Goal: Task Accomplishment & Management: Complete application form

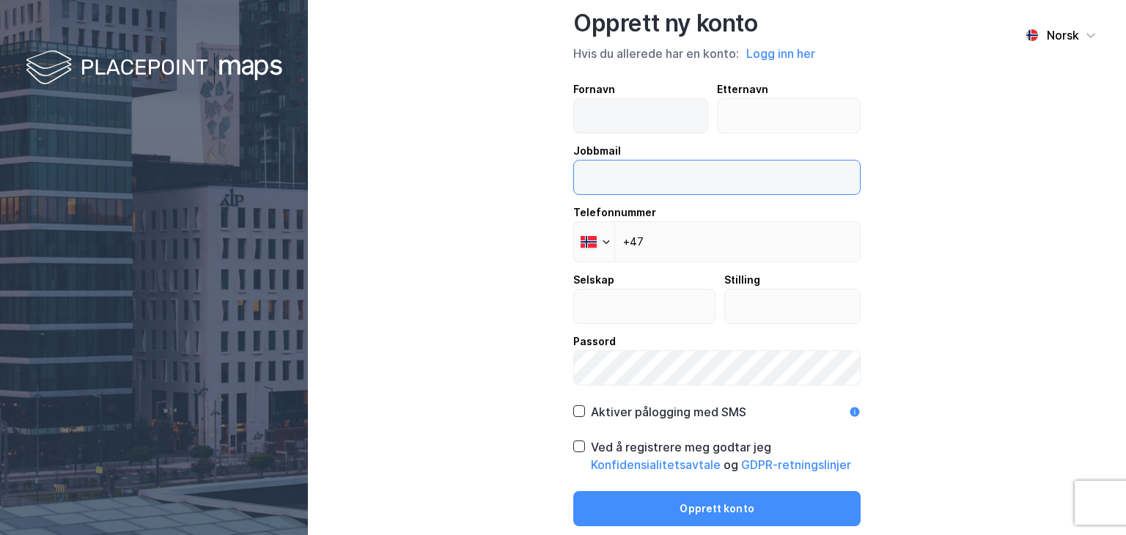
type input "[EMAIL_ADDRESS][DOMAIN_NAME]"
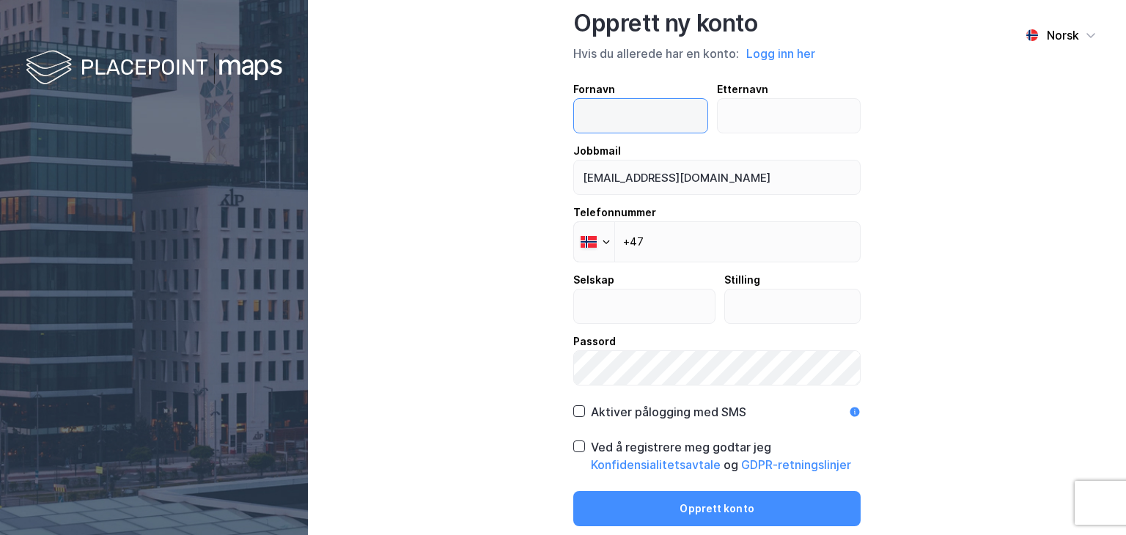
click at [680, 117] on input "text" at bounding box center [640, 116] width 133 height 34
type input "[PERSON_NAME]"
click at [763, 114] on input "text" at bounding box center [789, 116] width 143 height 34
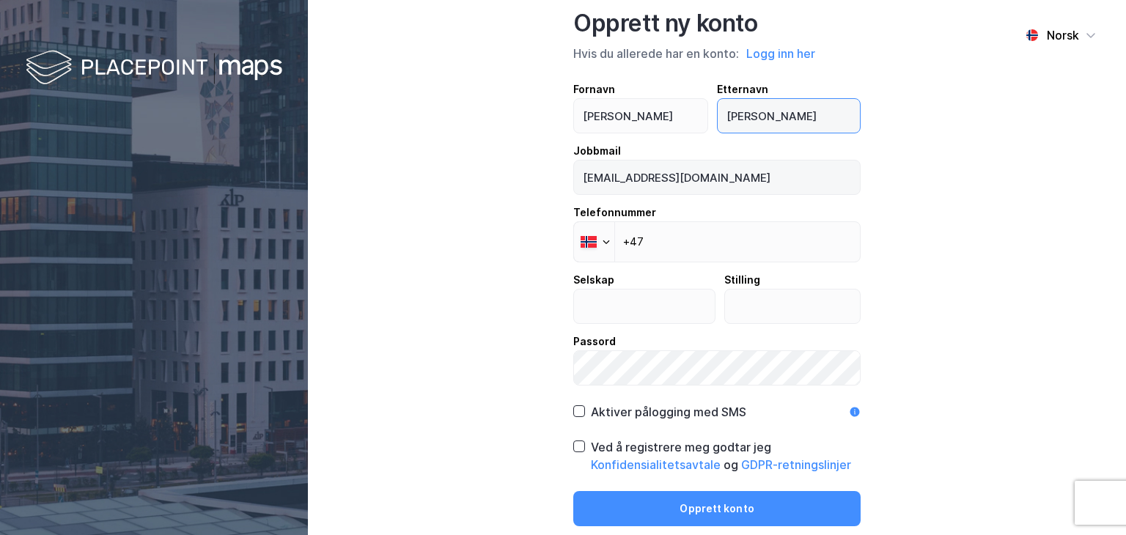
type input "[PERSON_NAME]"
drag, startPoint x: 674, startPoint y: 186, endPoint x: 446, endPoint y: 170, distance: 228.6
click at [446, 170] on div "Norsk Opprett ny konto Hvis du allerede har en konto: Logg inn her Fornavn [PER…" at bounding box center [717, 267] width 818 height 535
type input "[EMAIL_ADDRESS][DOMAIN_NAME]"
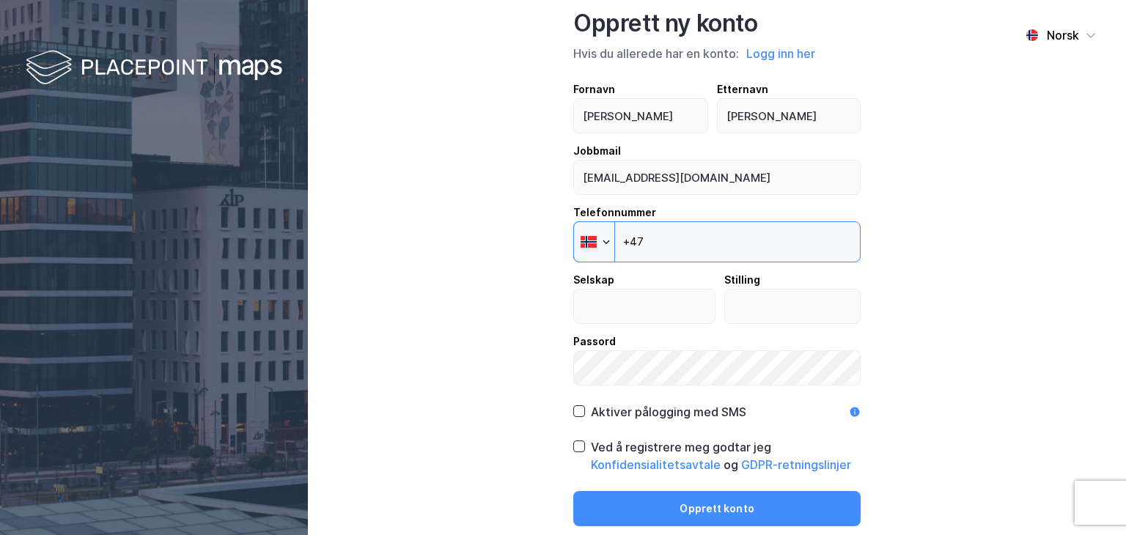
click at [742, 236] on input "+47" at bounding box center [716, 241] width 287 height 41
type input "[PHONE_NUMBER]"
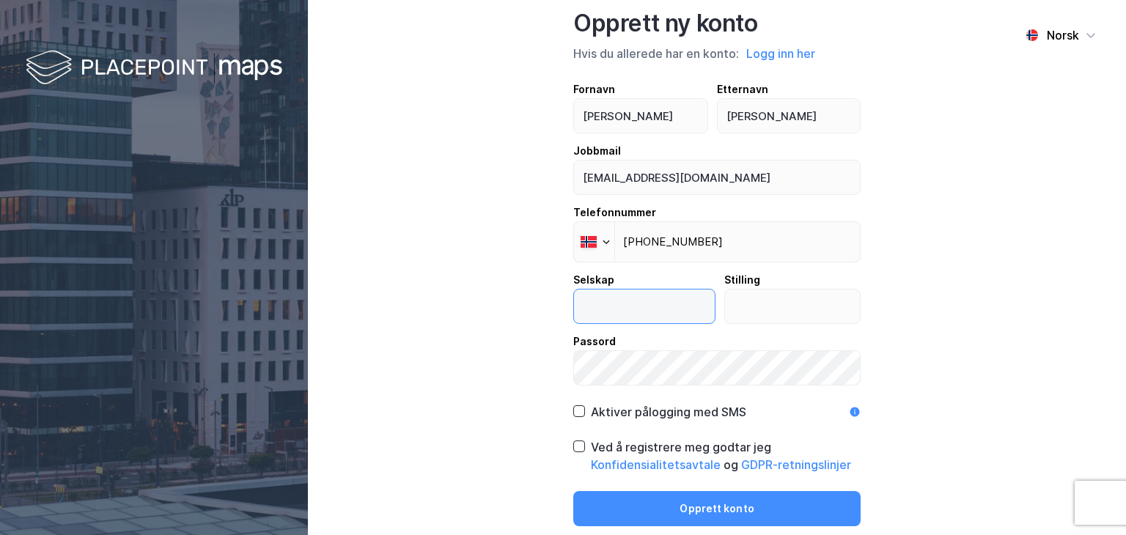
click at [644, 312] on input "text" at bounding box center [644, 307] width 141 height 34
type input "cawa"
click at [762, 318] on input "text" at bounding box center [793, 307] width 136 height 34
type input "eier"
click at [414, 363] on div "Norsk Opprett ny konto Hvis du allerede har en konto: Logg inn her Fornavn [PER…" at bounding box center [717, 267] width 818 height 535
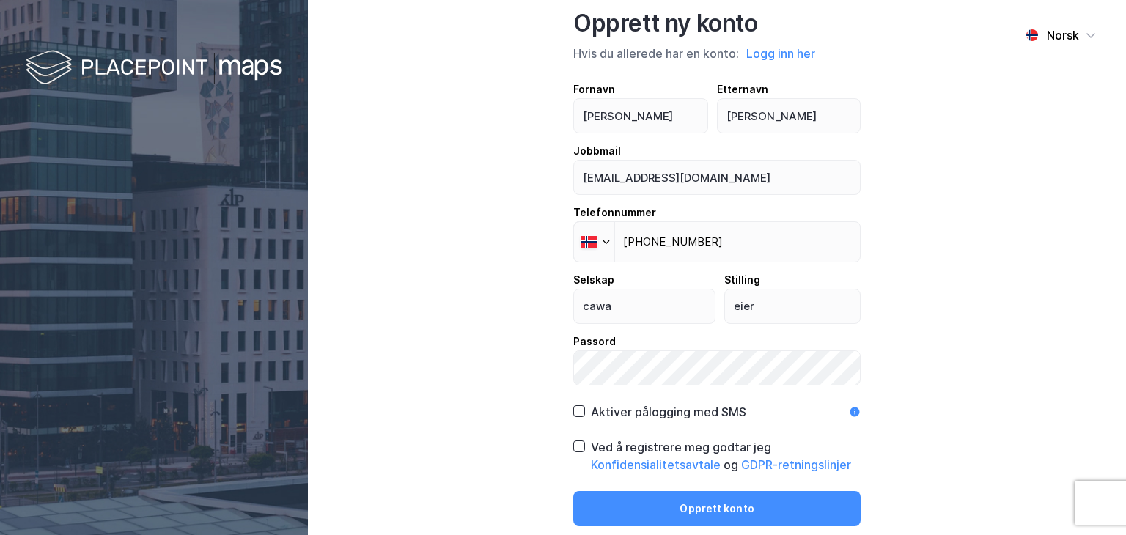
click at [437, 315] on div "Norsk Opprett ny konto Hvis du allerede har en konto: Logg inn her Fornavn [PER…" at bounding box center [717, 267] width 818 height 535
click at [576, 444] on icon at bounding box center [579, 446] width 10 height 10
click at [581, 411] on icon at bounding box center [579, 411] width 10 height 10
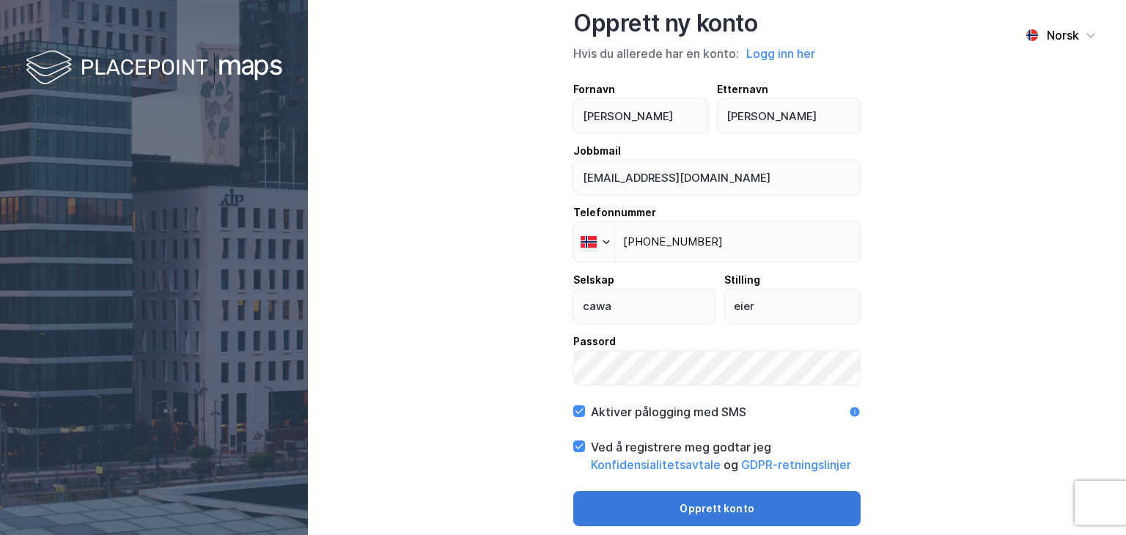
click at [709, 504] on button "Opprett konto" at bounding box center [716, 508] width 287 height 35
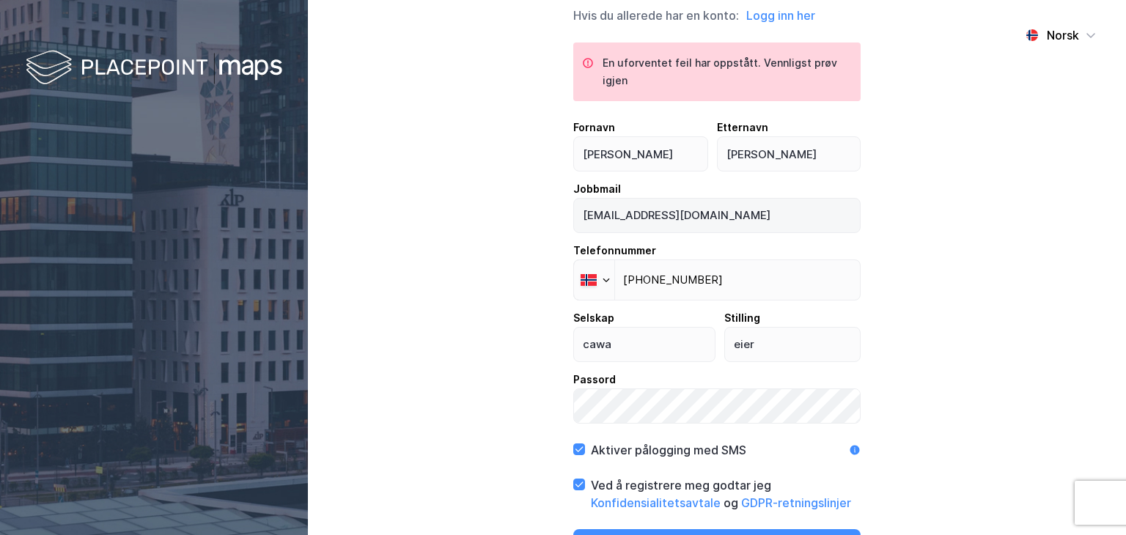
scroll to position [26, 0]
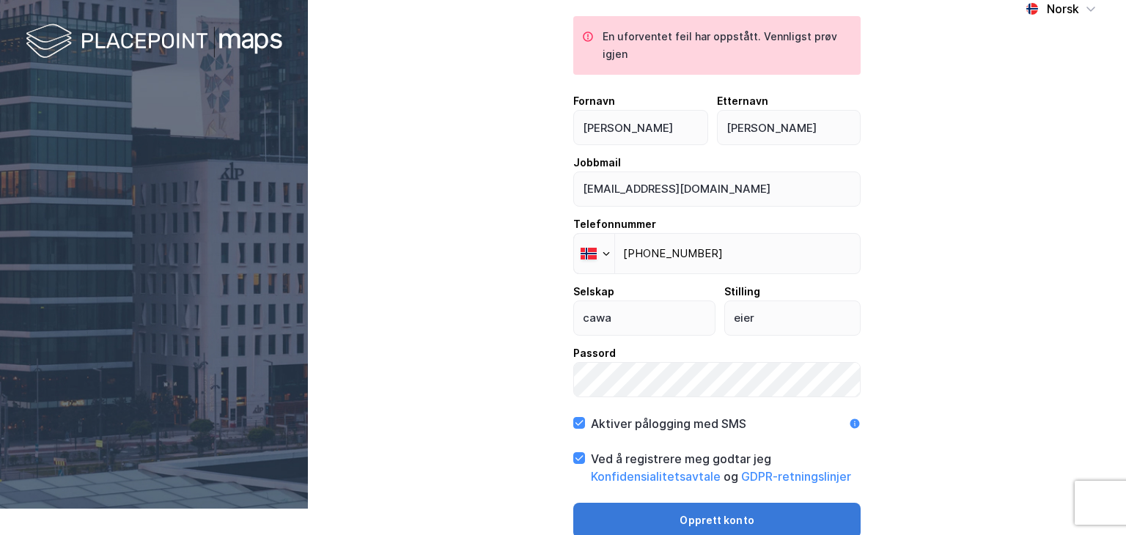
click at [708, 521] on button "Opprett konto" at bounding box center [716, 520] width 287 height 35
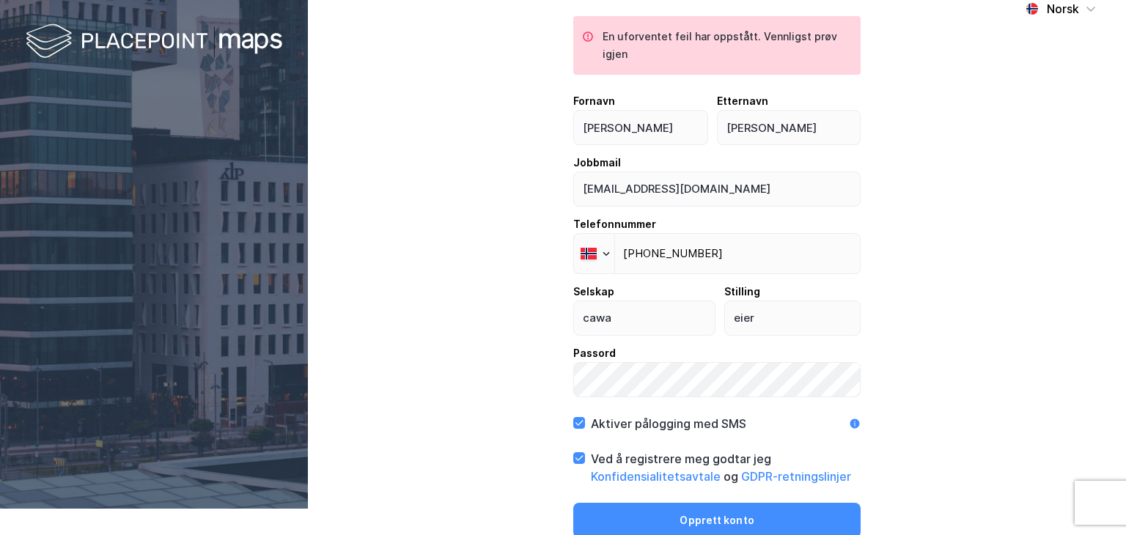
scroll to position [29, 0]
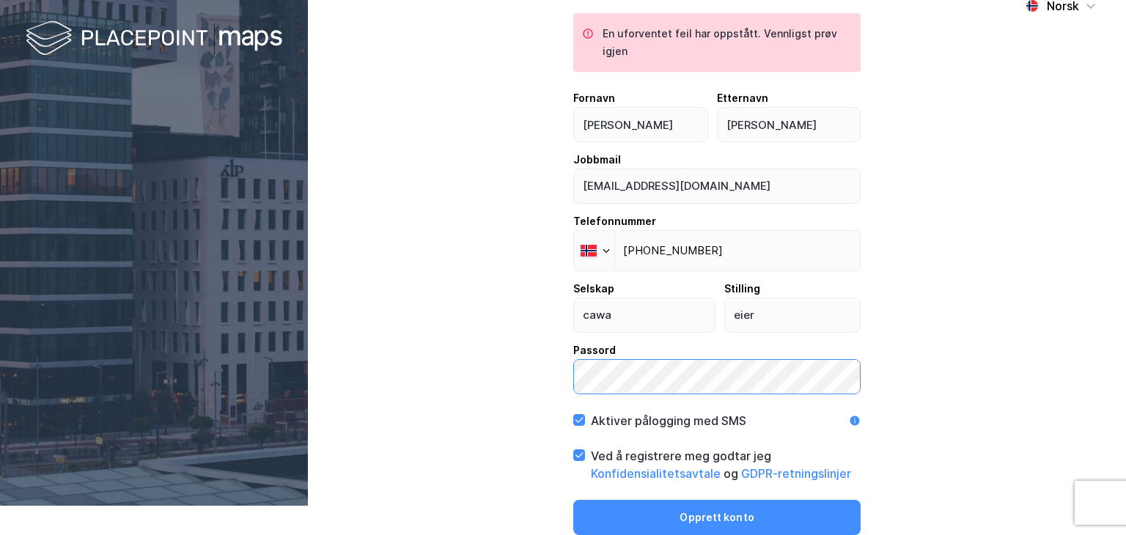
click at [388, 379] on div "Norsk Opprett ny konto Hvis du allerede har en konto: Logg inn her En uforvente…" at bounding box center [717, 238] width 818 height 535
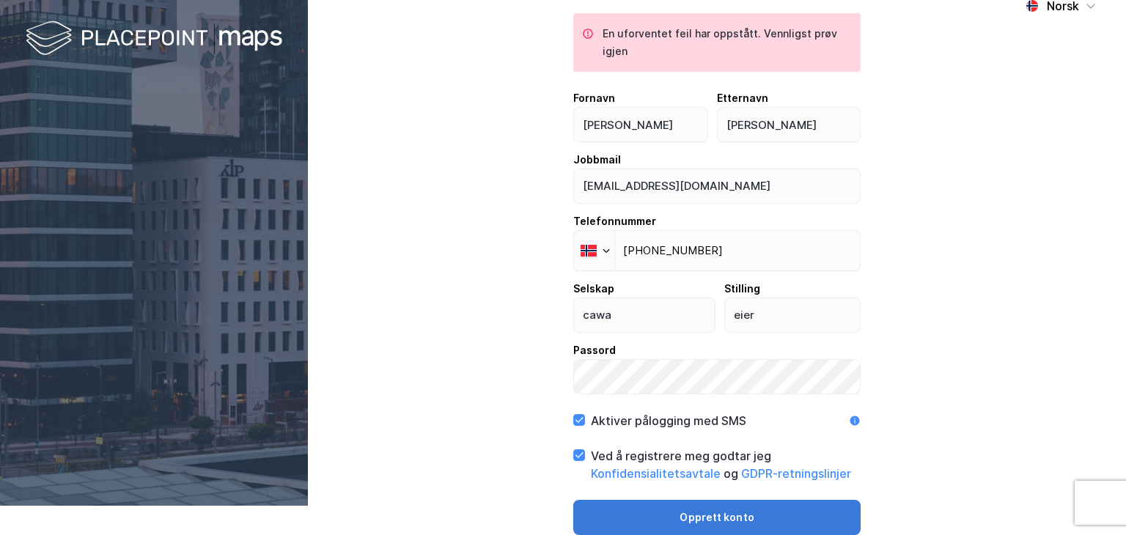
click at [604, 516] on button "Opprett konto" at bounding box center [716, 517] width 287 height 35
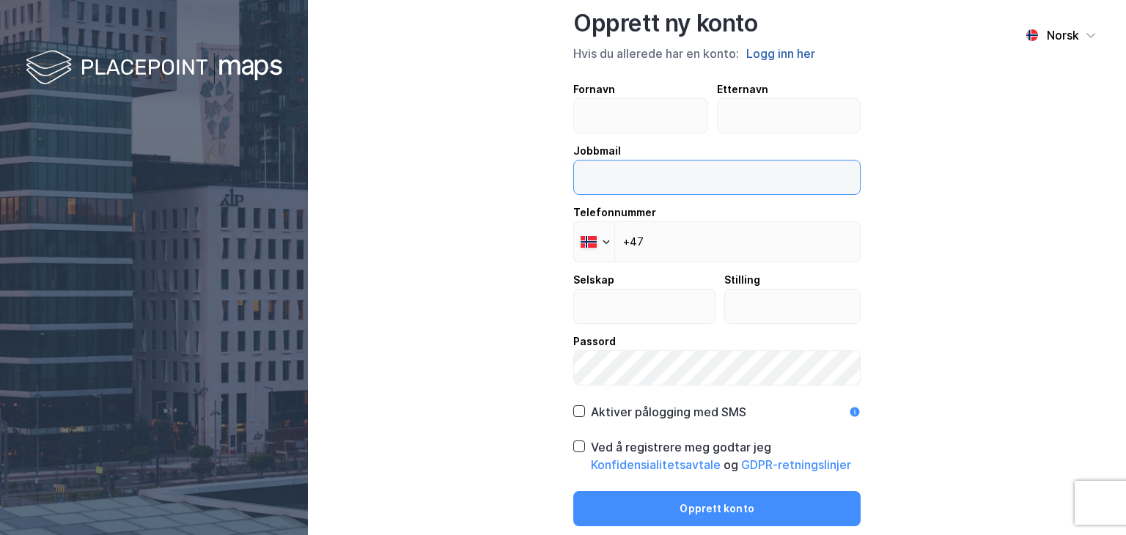
type input "[EMAIL_ADDRESS][DOMAIN_NAME]"
click at [773, 59] on button "Logg inn her" at bounding box center [781, 53] width 78 height 19
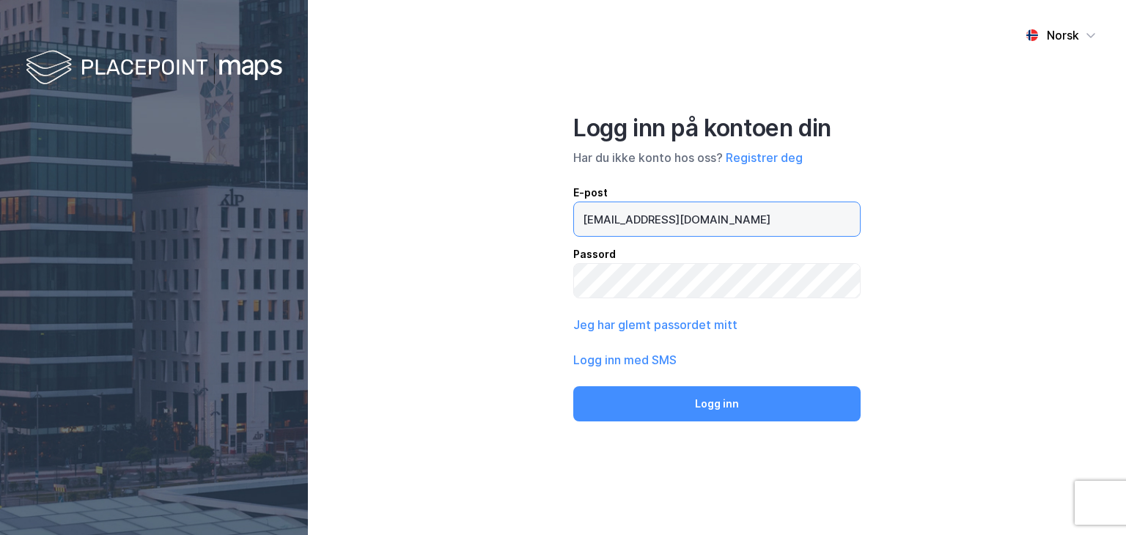
drag, startPoint x: 691, startPoint y: 227, endPoint x: 459, endPoint y: 226, distance: 232.5
click at [459, 226] on div "Norsk Logg inn på kontoen din Har du ikke konto hos oss? Registrer deg E-post c…" at bounding box center [717, 267] width 818 height 535
type input "[EMAIL_ADDRESS][DOMAIN_NAME]"
click at [675, 300] on div "Logg inn på kontoen din Har du ikke konto hos oss? Registrer deg E-post carlwaa…" at bounding box center [716, 268] width 287 height 308
click at [368, 261] on div "Norsk Logg inn på kontoen din Har du ikke konto hos oss? Registrer deg E-post c…" at bounding box center [717, 267] width 818 height 535
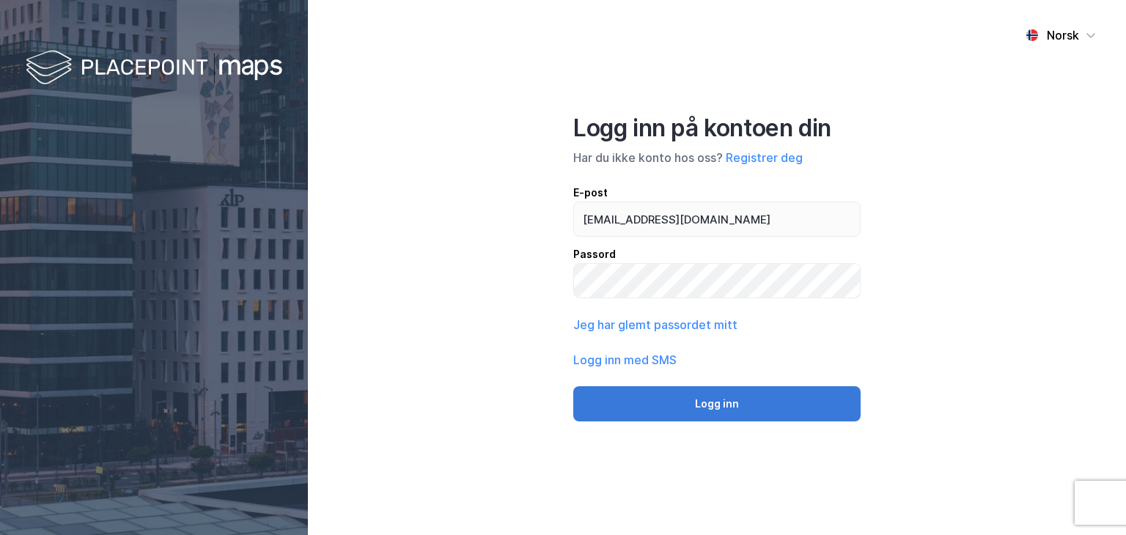
click at [631, 405] on button "Logg inn" at bounding box center [716, 403] width 287 height 35
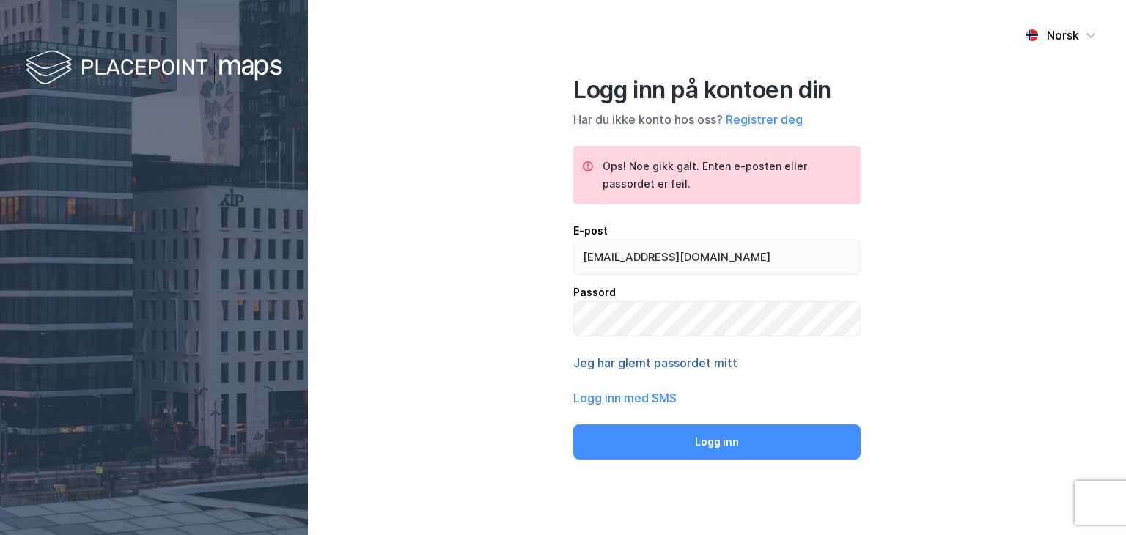
click at [665, 367] on button "Jeg har glemt passordet mitt" at bounding box center [655, 363] width 164 height 18
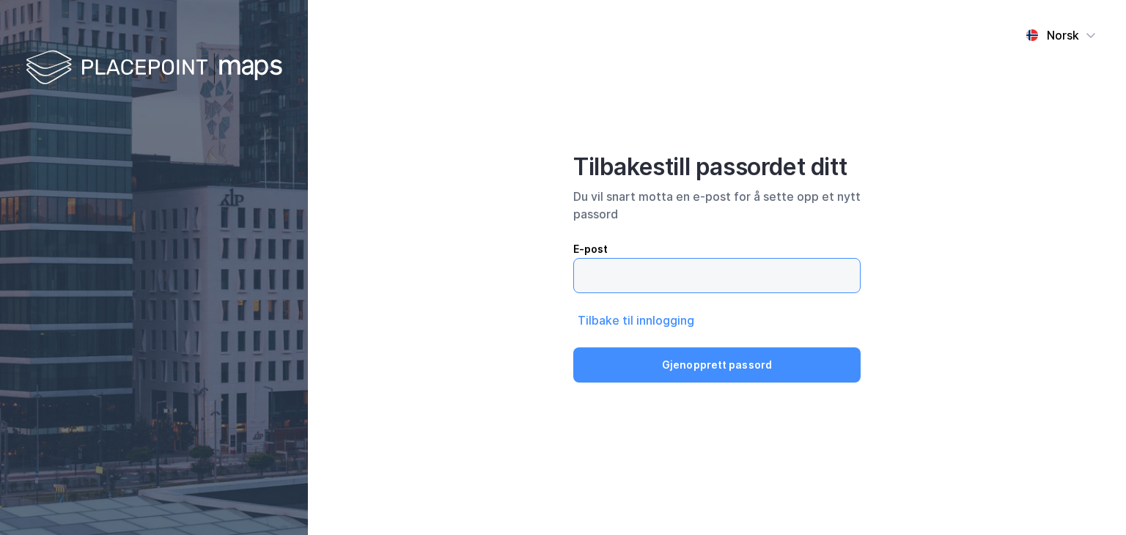
click at [661, 274] on input "email" at bounding box center [717, 276] width 286 height 34
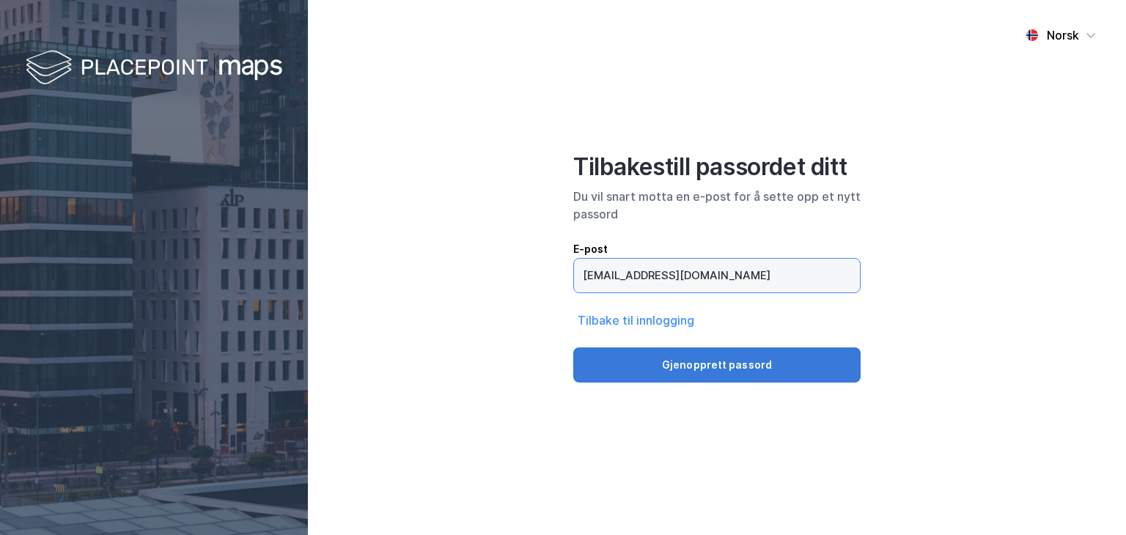
type input "[EMAIL_ADDRESS][DOMAIN_NAME]"
click at [669, 356] on button "Gjenopprett passord" at bounding box center [716, 365] width 287 height 35
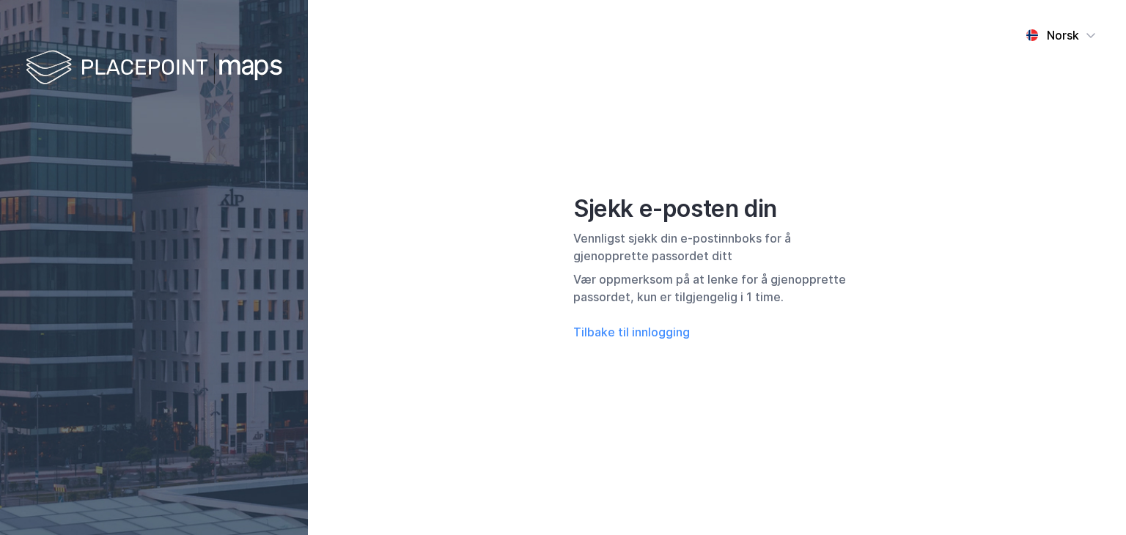
click at [851, 380] on div "Norsk Sjekk e-posten din Vennligst sjekk din e-postinnboks for å gjenopprette p…" at bounding box center [717, 267] width 818 height 535
click at [642, 335] on button "Tilbake til innlogging" at bounding box center [631, 332] width 117 height 18
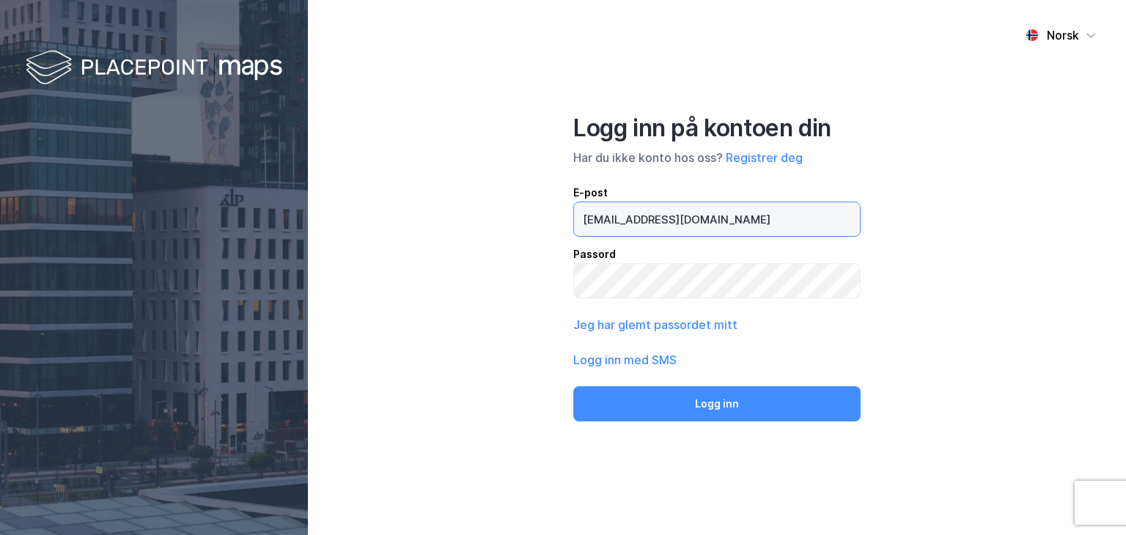
drag, startPoint x: 665, startPoint y: 214, endPoint x: 554, endPoint y: 215, distance: 110.7
click at [554, 215] on div "Norsk Logg inn på kontoen din Har du ikke konto hos oss? Registrer deg E-post c…" at bounding box center [717, 267] width 818 height 535
click at [642, 364] on button "Logg inn med SMS" at bounding box center [624, 360] width 103 height 18
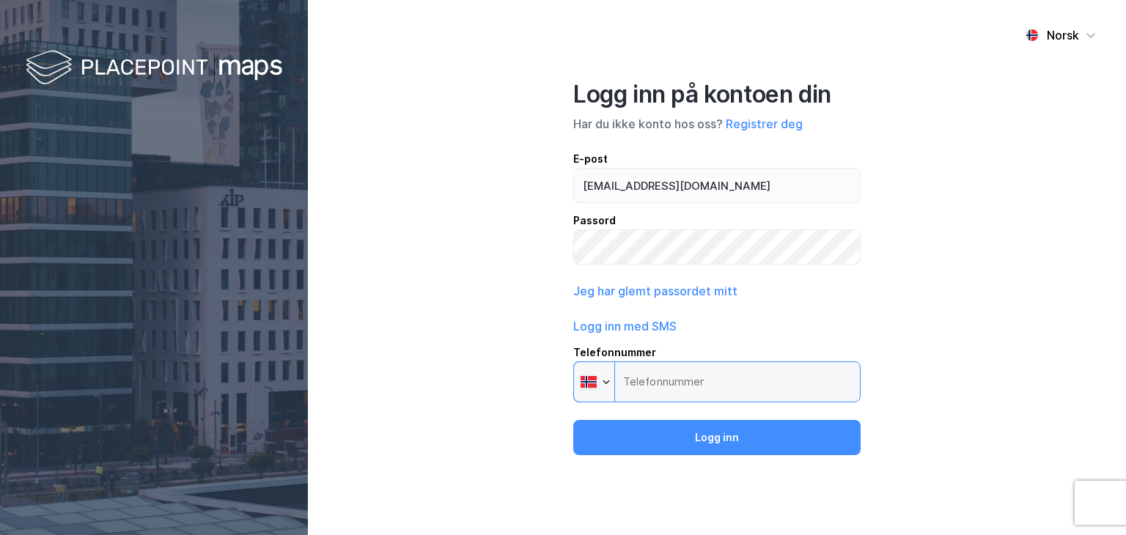
click at [680, 381] on input "Telefonnummer Phone" at bounding box center [716, 382] width 287 height 41
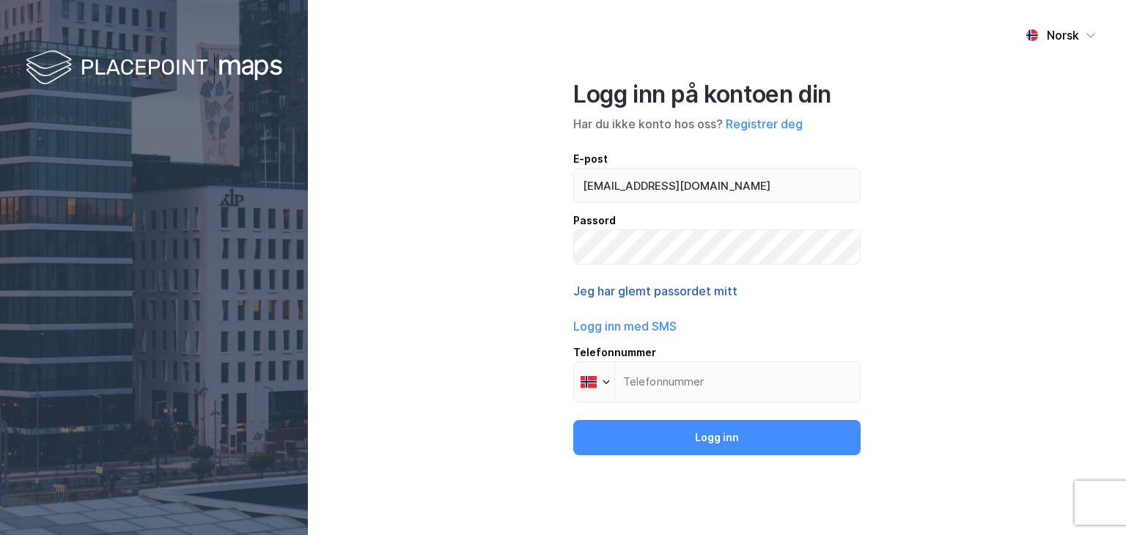
click at [680, 294] on button "Jeg har glemt passordet mitt" at bounding box center [655, 291] width 164 height 18
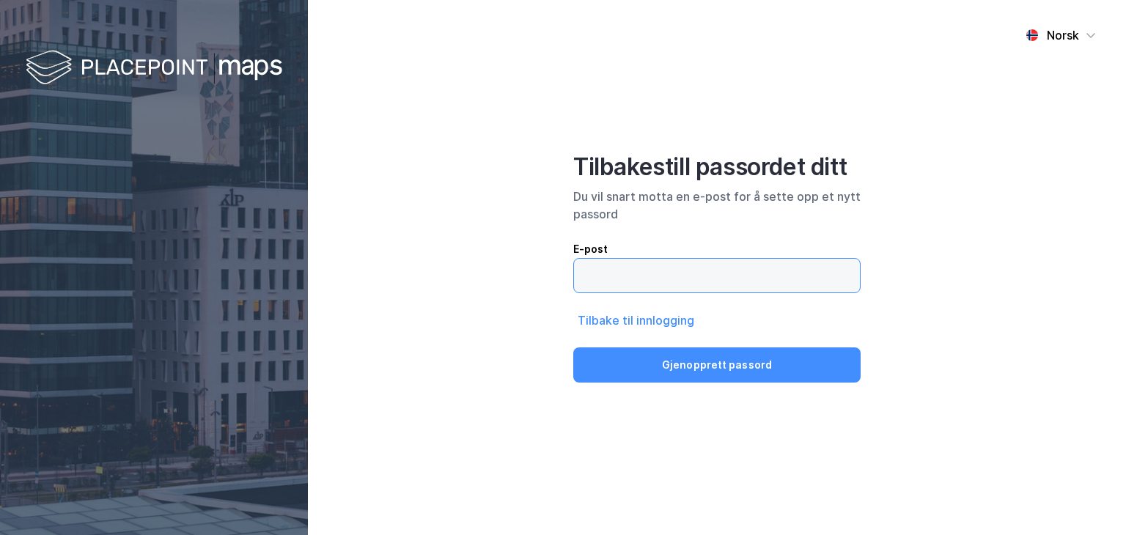
click at [674, 286] on input "email" at bounding box center [717, 276] width 286 height 34
type input "[EMAIL_ADDRESS][DOMAIN_NAME]"
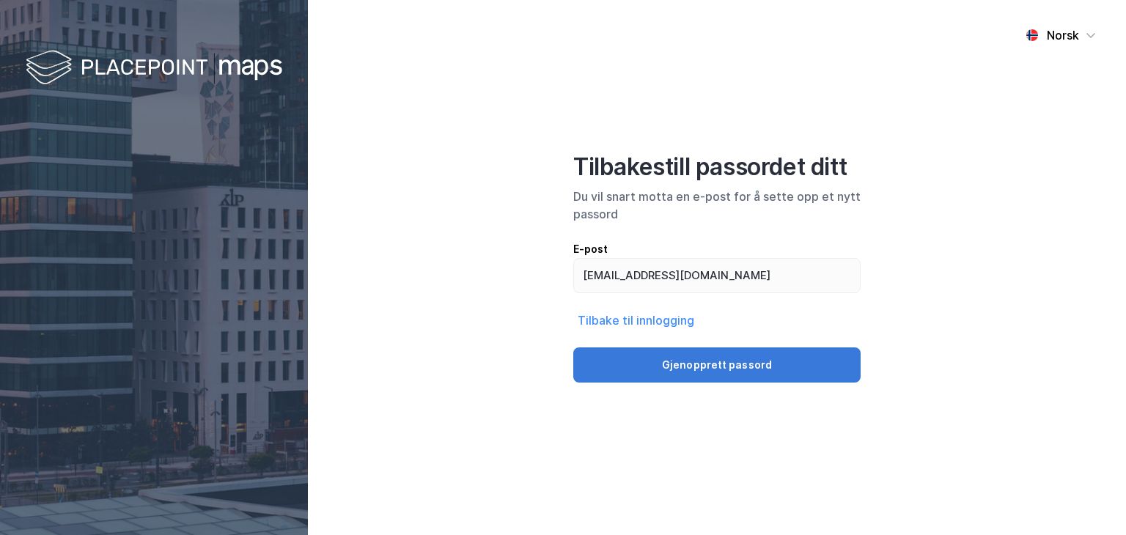
click at [685, 362] on button "Gjenopprett passord" at bounding box center [716, 365] width 287 height 35
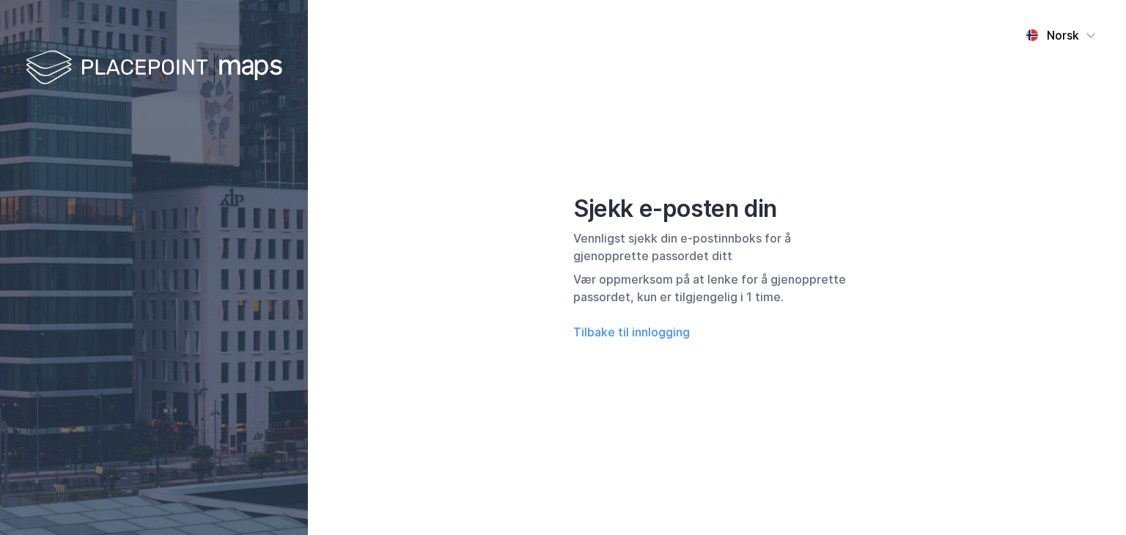
click at [693, 378] on div "Norsk Sjekk e-posten din Vennligst sjekk din e-postinnboks for å gjenopprette p…" at bounding box center [717, 267] width 818 height 535
click at [613, 331] on button "Tilbake til innlogging" at bounding box center [631, 332] width 117 height 18
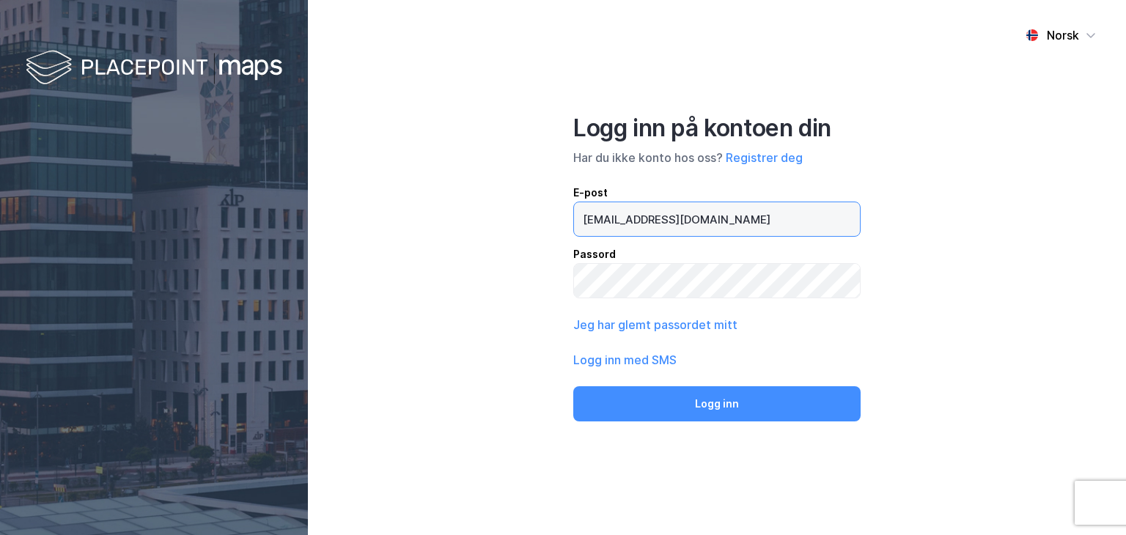
drag, startPoint x: 693, startPoint y: 219, endPoint x: 549, endPoint y: 230, distance: 144.8
click at [549, 230] on div "Norsk Logg inn på kontoen din Har du ikke konto hos oss? Registrer deg E-post c…" at bounding box center [717, 267] width 818 height 535
click at [1019, 497] on div "Norsk Logg inn på kontoen din Har du ikke konto hos oss? Registrer deg E-post c…" at bounding box center [717, 267] width 818 height 535
click at [760, 155] on button "Registrer deg" at bounding box center [764, 158] width 77 height 18
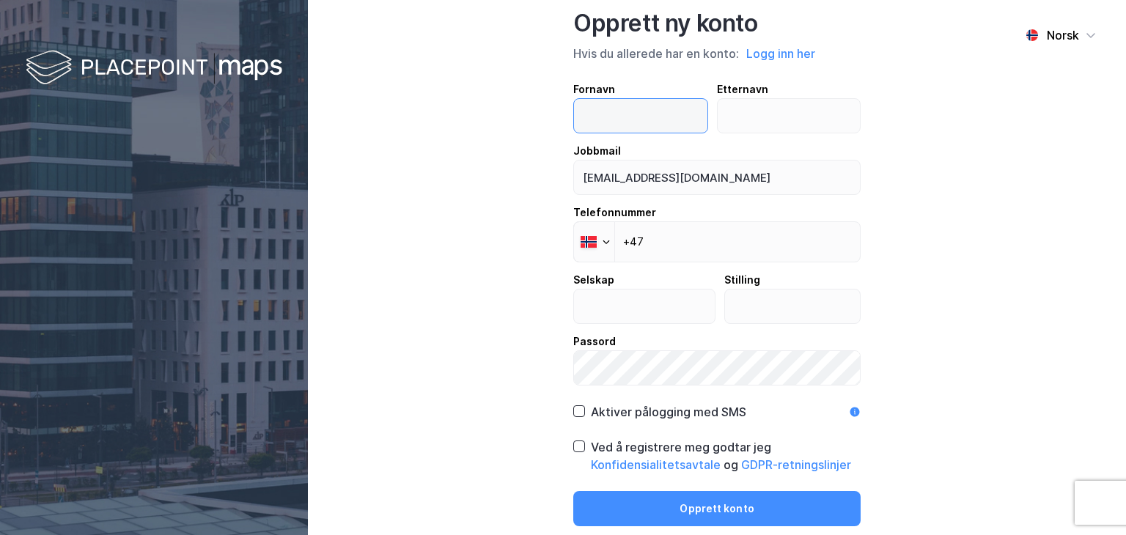
click at [669, 127] on input "text" at bounding box center [640, 116] width 133 height 34
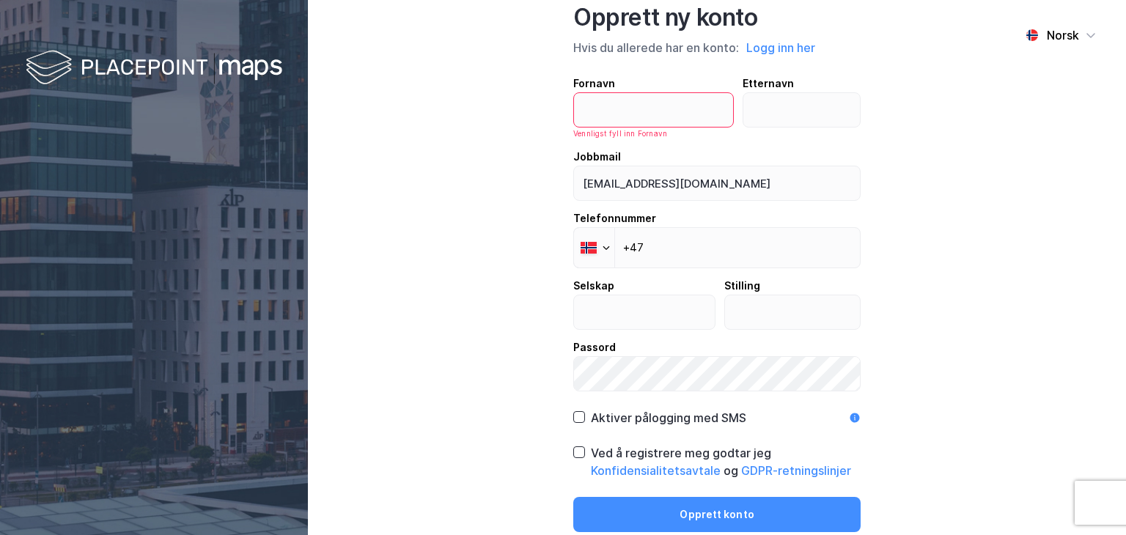
click at [865, 147] on div "Norsk Opprett ny konto Hvis du allerede har en konto: Logg inn her Fornavn Venn…" at bounding box center [717, 267] width 818 height 535
click at [701, 122] on input "text" at bounding box center [653, 110] width 159 height 34
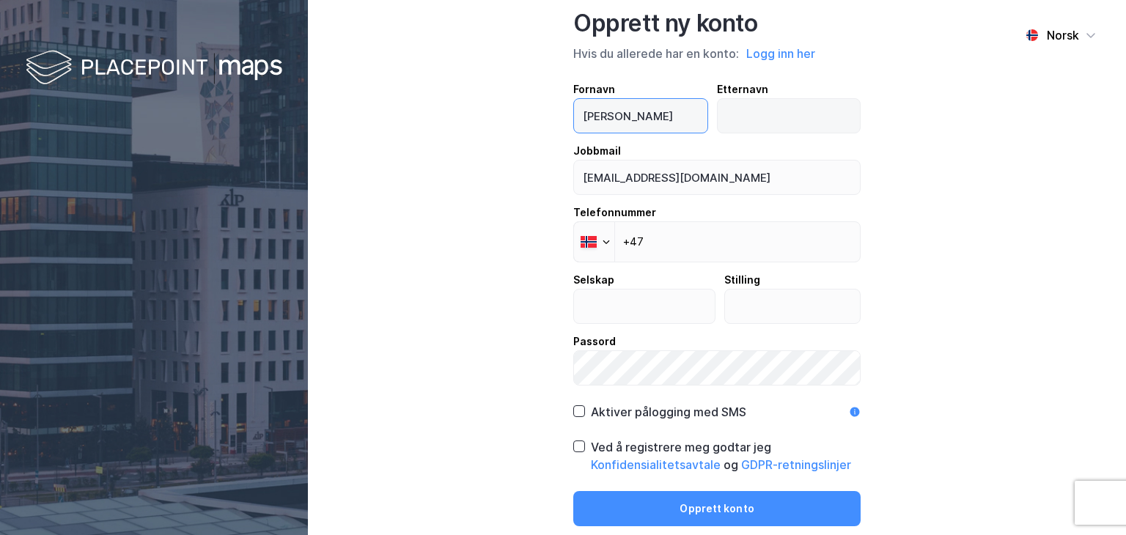
type input "[PERSON_NAME]"
click at [757, 118] on input "text" at bounding box center [789, 116] width 143 height 34
type input "[PERSON_NAME]"
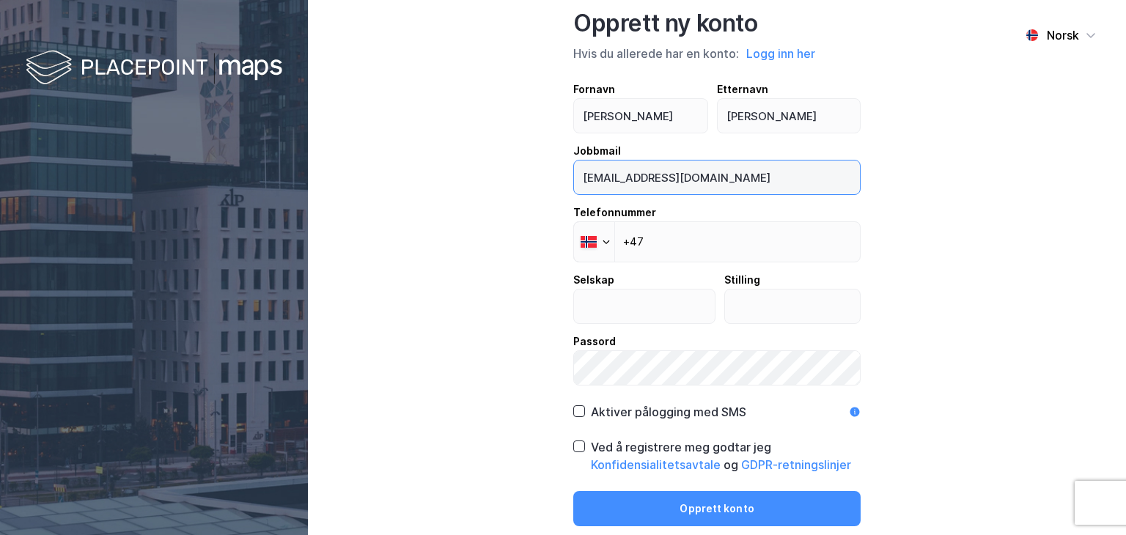
drag, startPoint x: 710, startPoint y: 180, endPoint x: 436, endPoint y: 182, distance: 273.5
click at [436, 182] on div "Norsk Opprett ny konto Hvis du allerede har en konto: Logg inn her Fornavn [PER…" at bounding box center [717, 267] width 818 height 535
click at [685, 195] on div "Fornavn carl Etternavn waage Jobbmail cfw@arctic.com Telefonnummer Phone +47 Se…" at bounding box center [716, 233] width 287 height 305
drag, startPoint x: 677, startPoint y: 186, endPoint x: 530, endPoint y: 175, distance: 147.1
click at [530, 175] on div "Norsk Opprett ny konto Hvis du allerede har en konto: Logg inn her Fornavn [PER…" at bounding box center [717, 267] width 818 height 535
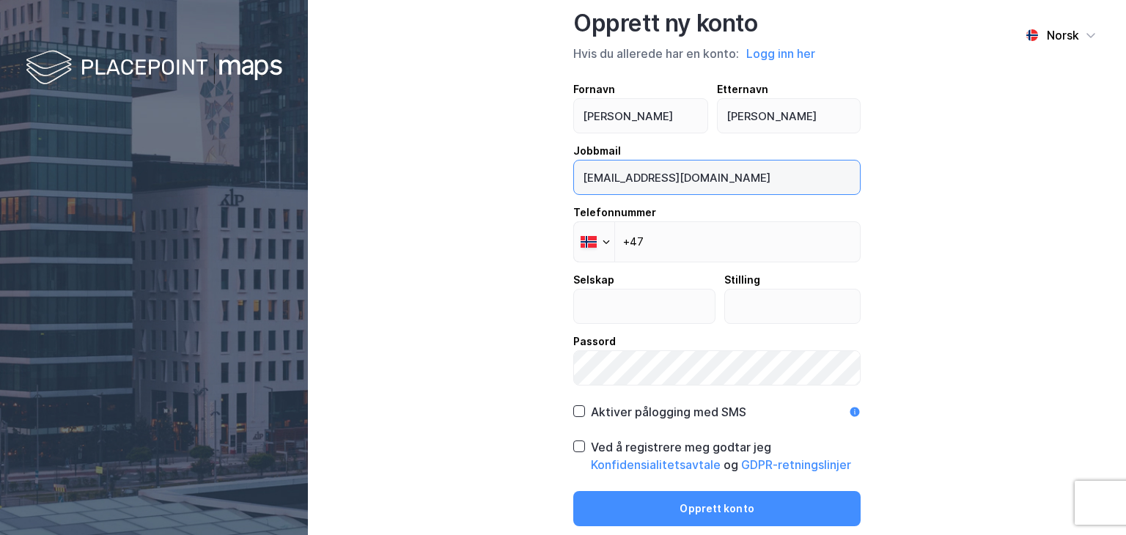
click at [683, 180] on input "[EMAIL_ADDRESS][DOMAIN_NAME]" at bounding box center [717, 178] width 286 height 34
drag, startPoint x: 669, startPoint y: 180, endPoint x: 616, endPoint y: 172, distance: 54.0
click at [616, 172] on input "[EMAIL_ADDRESS][DOMAIN_NAME]" at bounding box center [717, 178] width 286 height 34
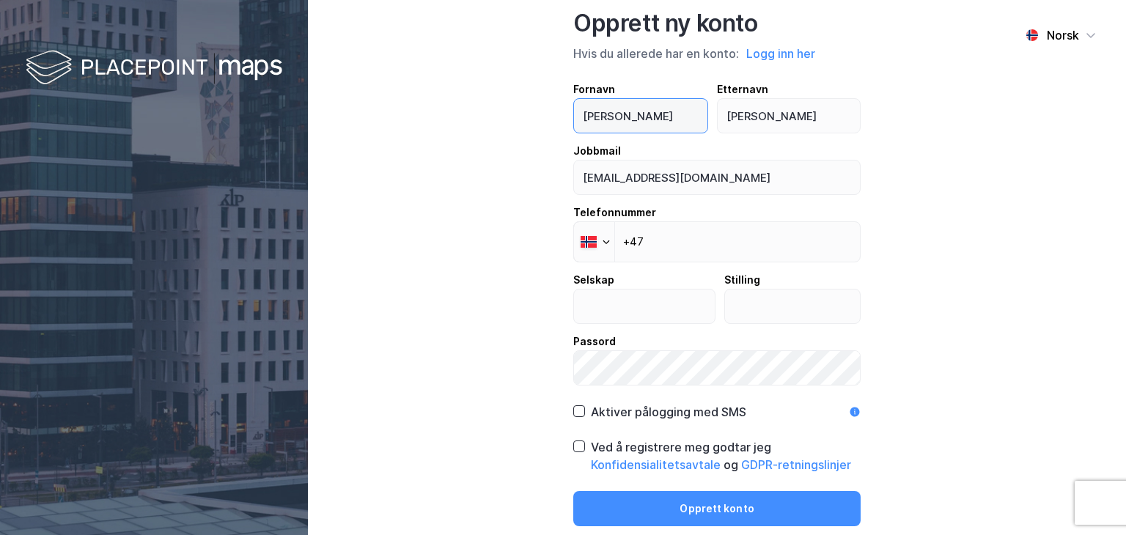
click at [629, 124] on input "[PERSON_NAME]" at bounding box center [640, 116] width 133 height 34
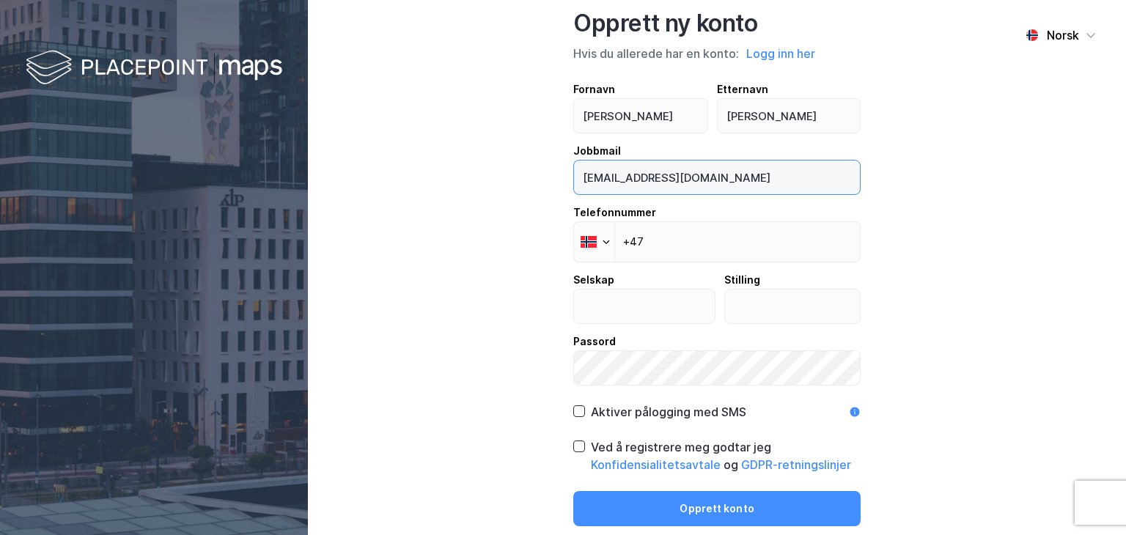
click at [600, 166] on input "[EMAIL_ADDRESS][DOMAIN_NAME]" at bounding box center [717, 178] width 286 height 34
drag, startPoint x: 597, startPoint y: 183, endPoint x: 669, endPoint y: 186, distance: 72.7
click at [669, 186] on input "[EMAIL_ADDRESS][DOMAIN_NAME]" at bounding box center [717, 178] width 286 height 34
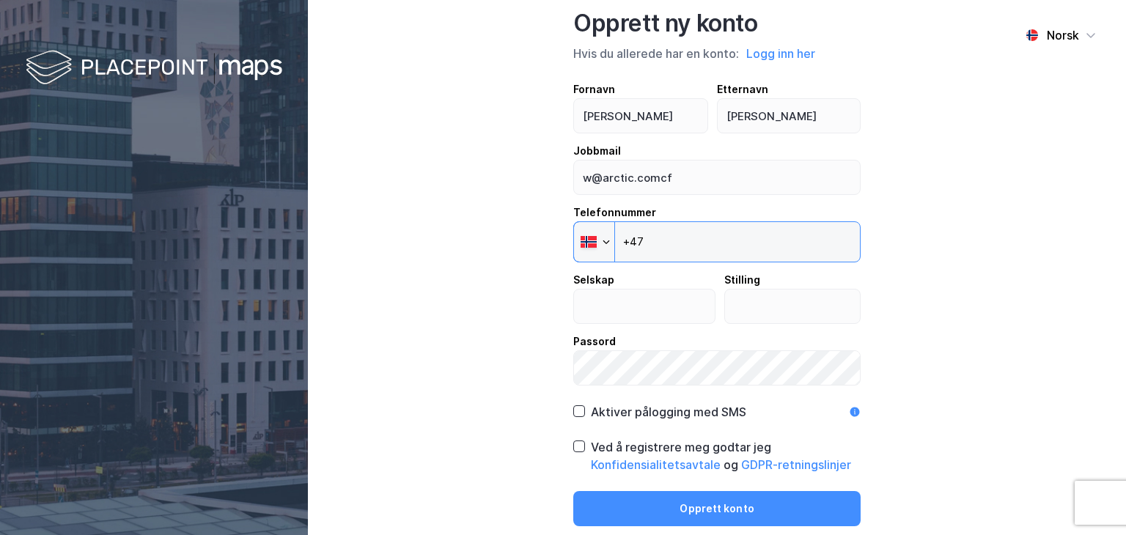
click at [661, 246] on input "+47" at bounding box center [716, 241] width 287 height 41
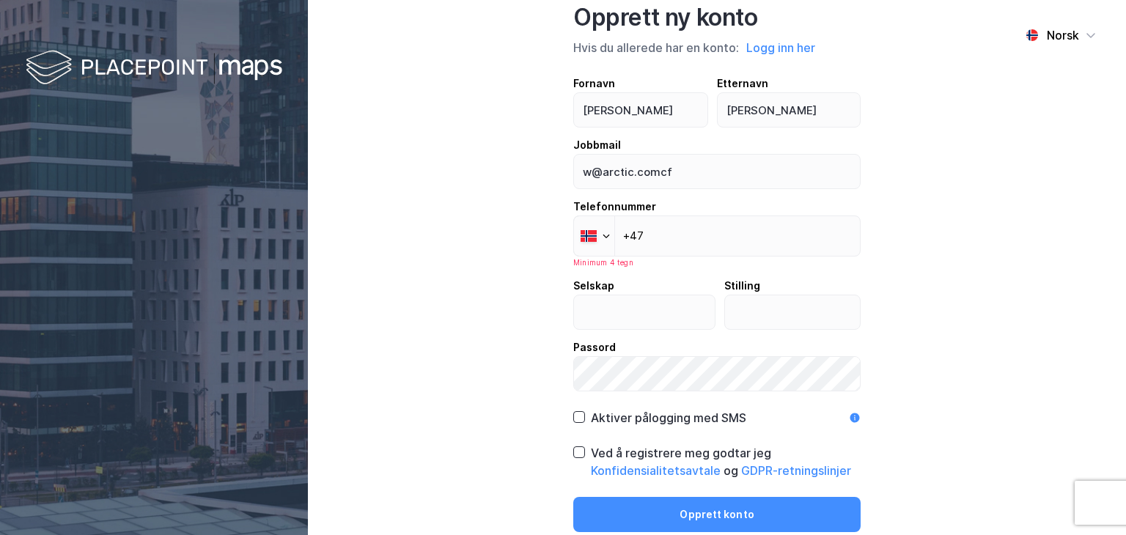
click at [684, 197] on div "Fornavn carl Etternavn waage Jobbmail w@arctic.comcf Telefonnummer Phone +47 Mi…" at bounding box center [716, 233] width 287 height 317
click at [681, 175] on input "w@arctic.comcf" at bounding box center [717, 172] width 286 height 34
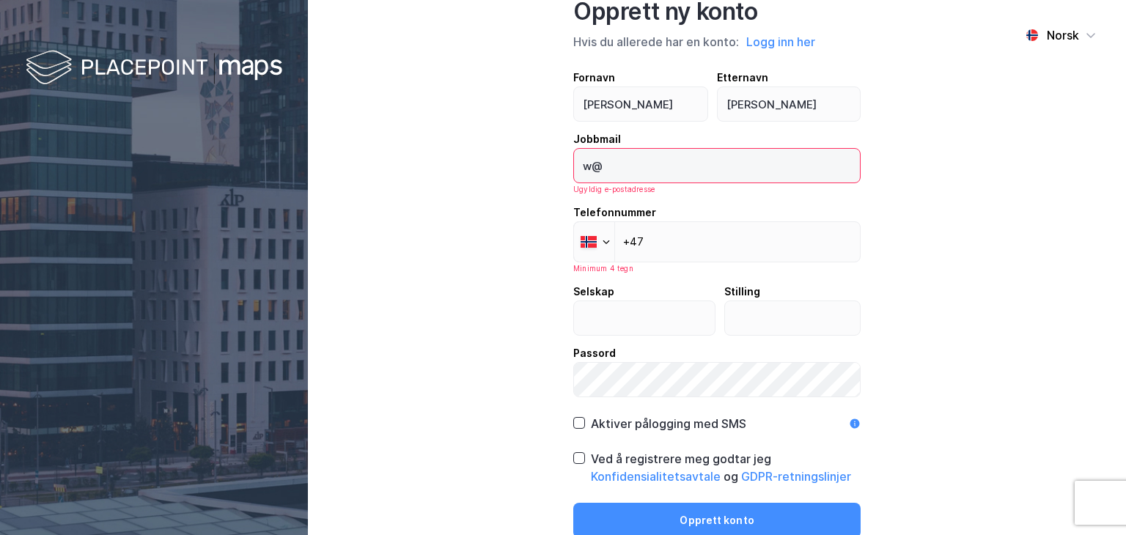
type input "w"
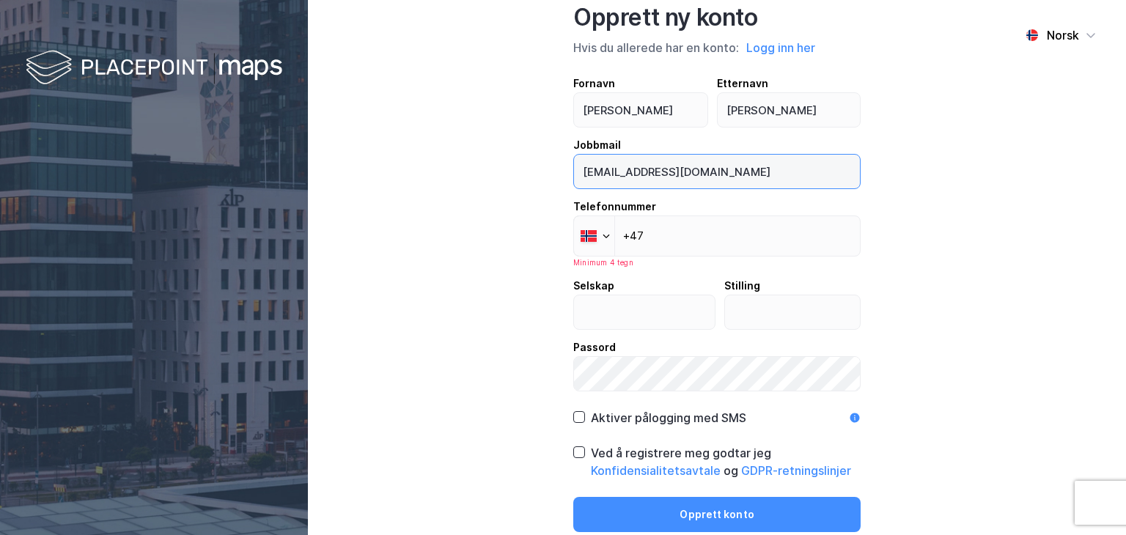
type input "[EMAIL_ADDRESS][DOMAIN_NAME]"
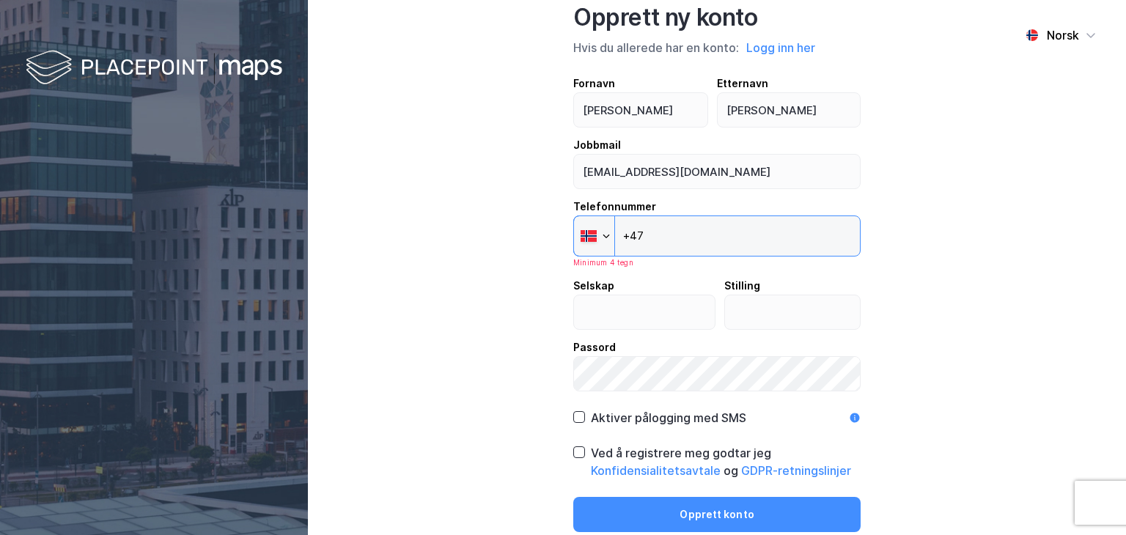
click at [704, 245] on input "+47" at bounding box center [716, 236] width 287 height 41
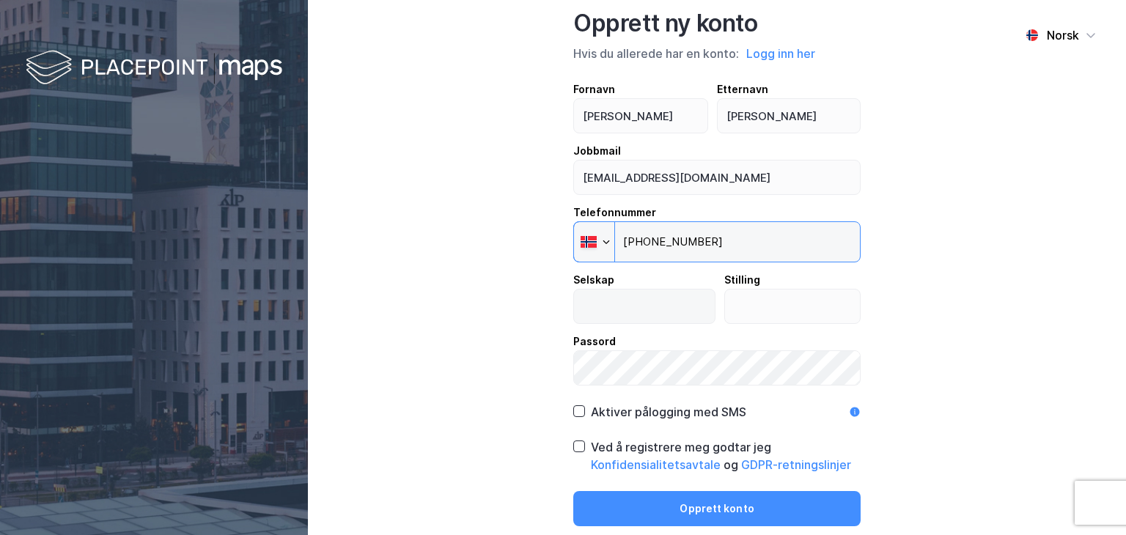
type input "[PHONE_NUMBER]"
click at [677, 303] on input "text" at bounding box center [644, 307] width 141 height 34
type input "cawa"
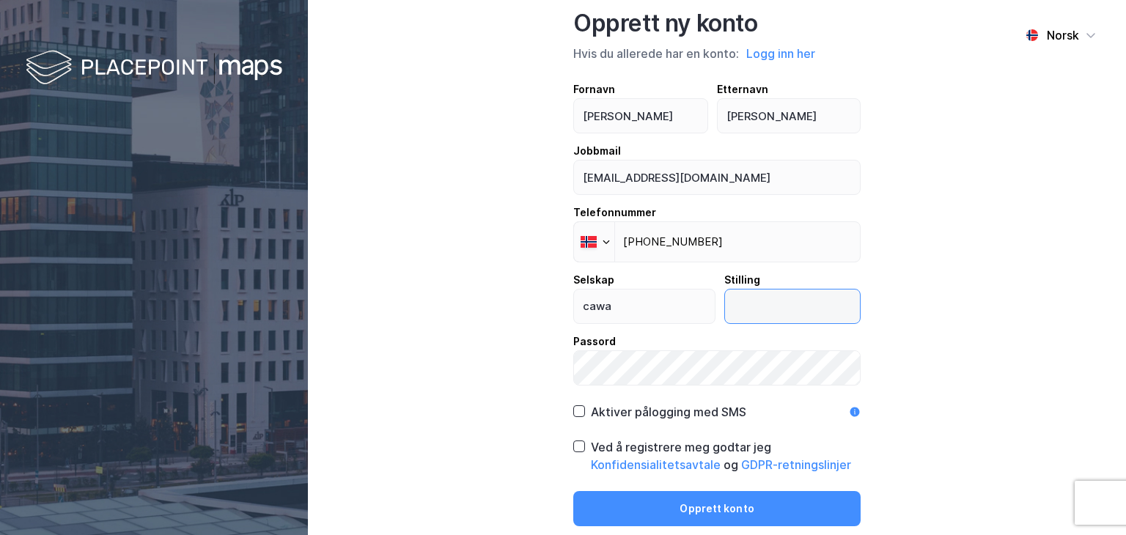
click at [763, 293] on input "text" at bounding box center [793, 307] width 136 height 34
type input "eier"
click at [500, 357] on div "Norsk Opprett ny konto Hvis du allerede har en konto: Logg inn her Fornavn [PER…" at bounding box center [717, 267] width 818 height 535
click at [481, 370] on div "Norsk Opprett ny konto Hvis du allerede har en konto: Logg inn her Fornavn [PER…" at bounding box center [717, 267] width 818 height 535
click at [577, 409] on icon at bounding box center [579, 411] width 10 height 10
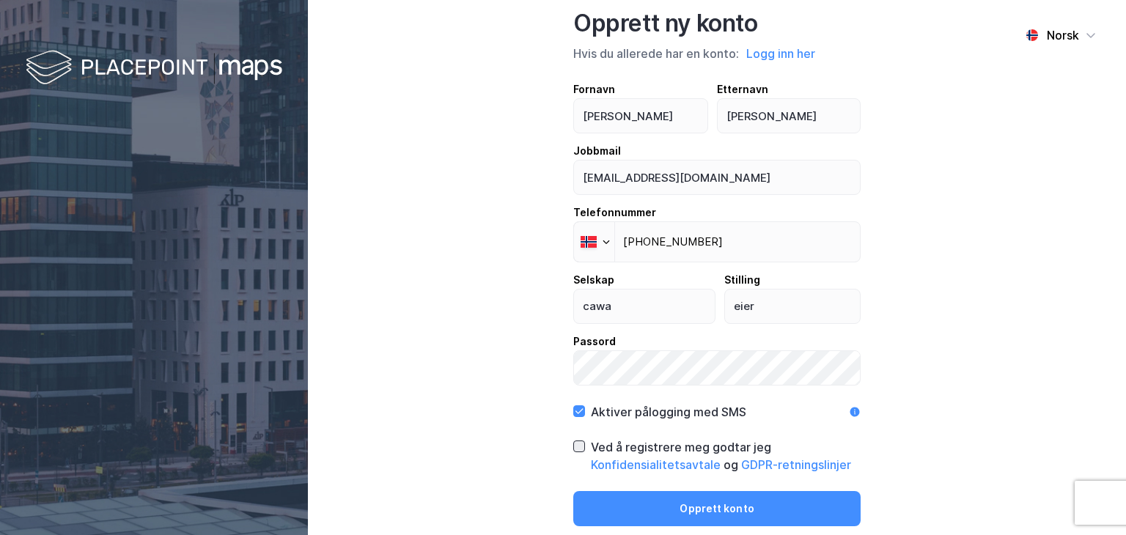
click at [580, 449] on icon at bounding box center [579, 446] width 10 height 10
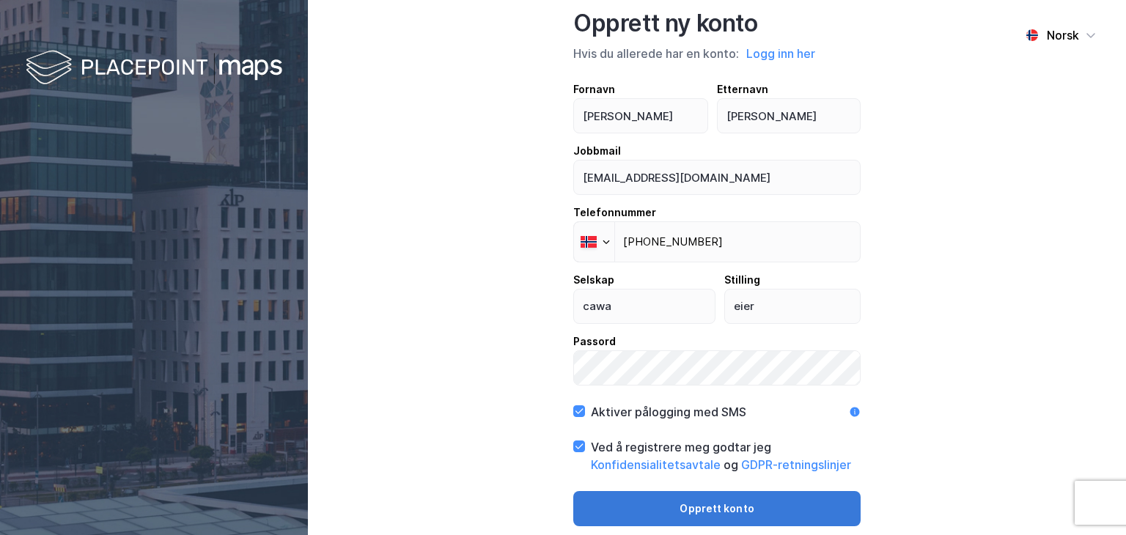
click at [663, 518] on button "Opprett konto" at bounding box center [716, 508] width 287 height 35
click at [694, 505] on button "Opprett konto" at bounding box center [716, 508] width 287 height 35
click at [691, 505] on button "Opprett konto" at bounding box center [716, 508] width 287 height 35
click at [0, 0] on button "Konfidensialitetsavtale" at bounding box center [0, 0] width 0 height 0
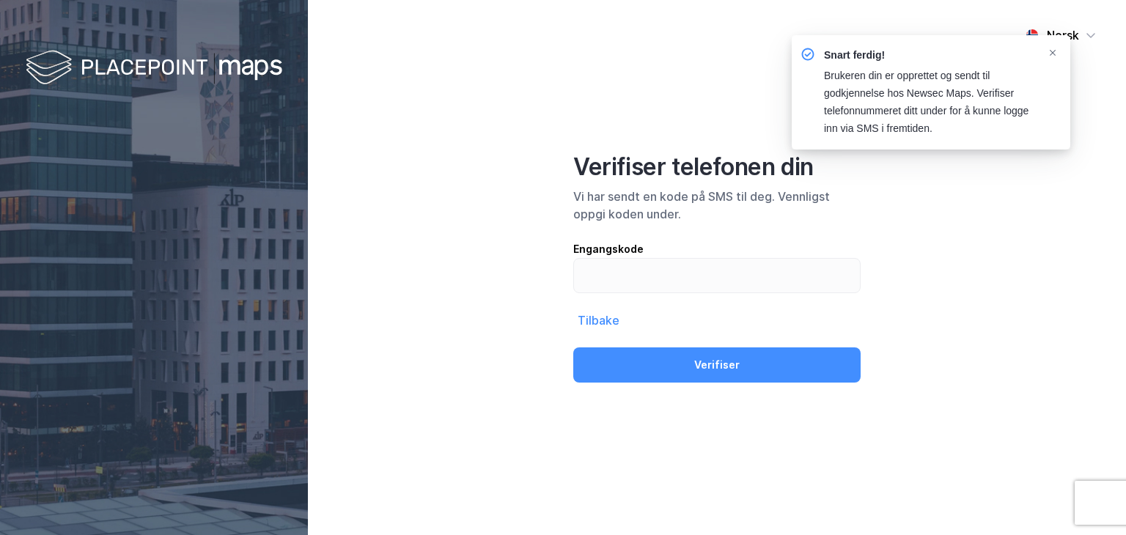
click at [691, 61] on div "Norsk Verifiser telefonen din Vi har sendt en kode på SMS til deg. Vennligst op…" at bounding box center [717, 267] width 818 height 535
click at [633, 271] on input "text" at bounding box center [717, 276] width 286 height 34
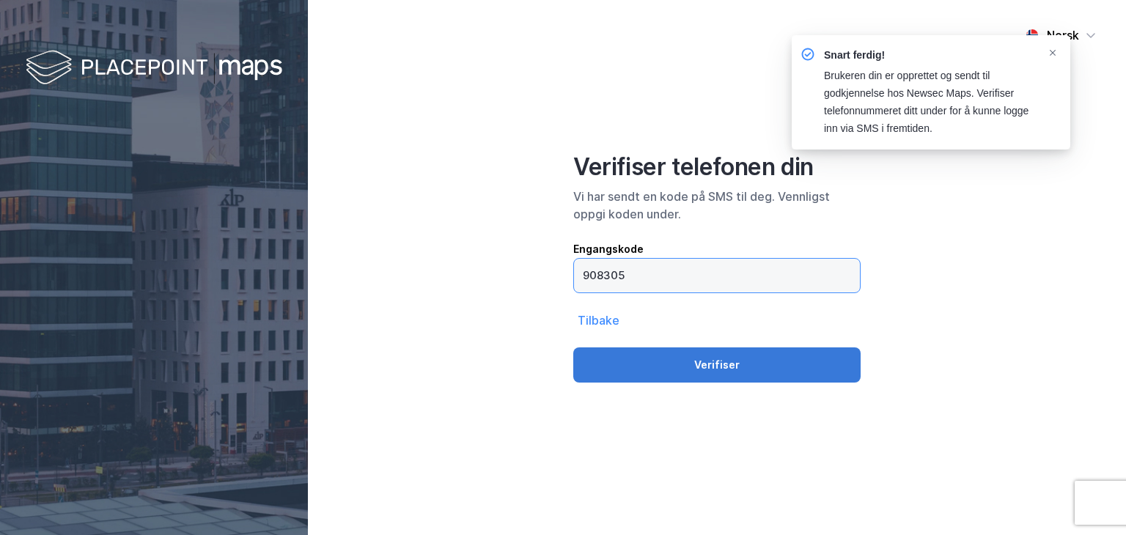
type input "908305"
click at [647, 363] on button "Verifiser" at bounding box center [716, 365] width 287 height 35
click at [697, 359] on button "Verifiser" at bounding box center [716, 365] width 287 height 35
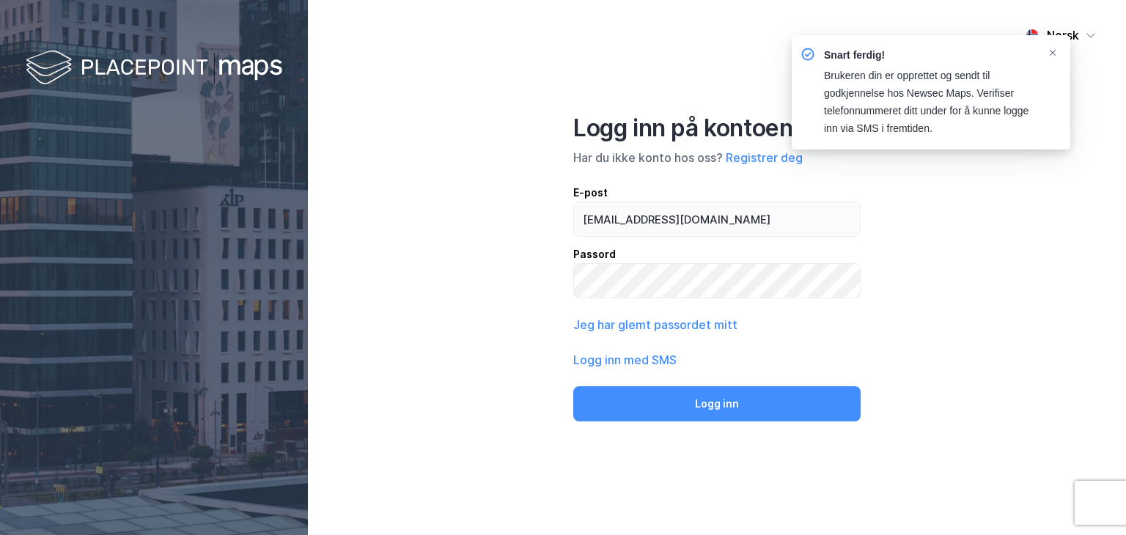
click at [933, 420] on div "Norsk Logg inn på kontoen din Har du ikke konto hos oss? Registrer deg E-post c…" at bounding box center [717, 267] width 818 height 535
click at [1050, 51] on icon "Notifications Alt+T" at bounding box center [1053, 53] width 6 height 6
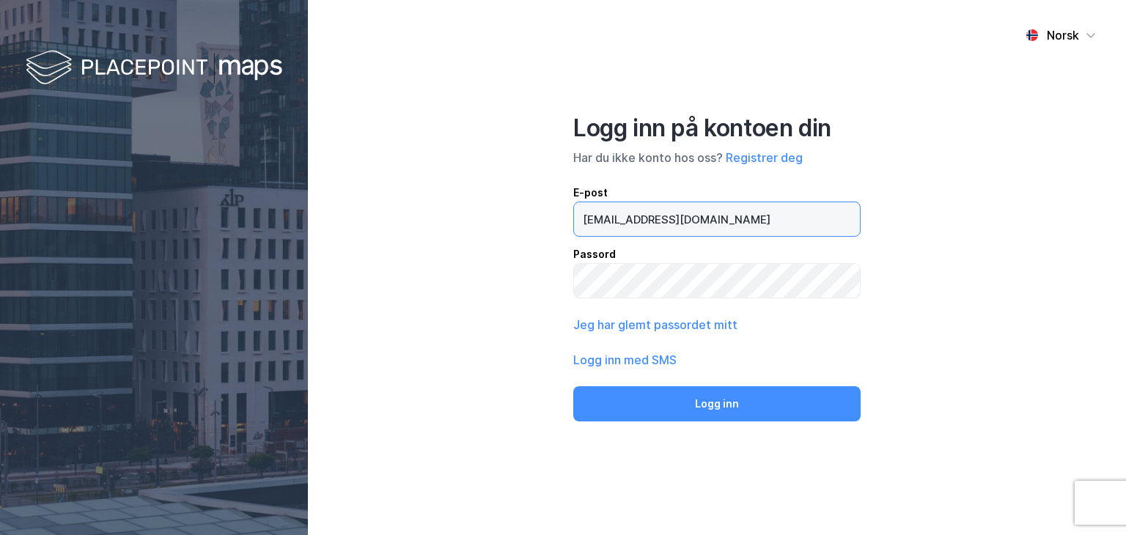
drag, startPoint x: 763, startPoint y: 224, endPoint x: 620, endPoint y: 227, distance: 142.3
click at [620, 227] on input "[EMAIL_ADDRESS][DOMAIN_NAME]" at bounding box center [717, 219] width 286 height 34
click at [672, 221] on input "rctic.comcfw@a" at bounding box center [717, 219] width 286 height 34
drag, startPoint x: 672, startPoint y: 221, endPoint x: 579, endPoint y: 224, distance: 92.5
click at [579, 224] on input "rctic.comcfw@a" at bounding box center [717, 219] width 286 height 34
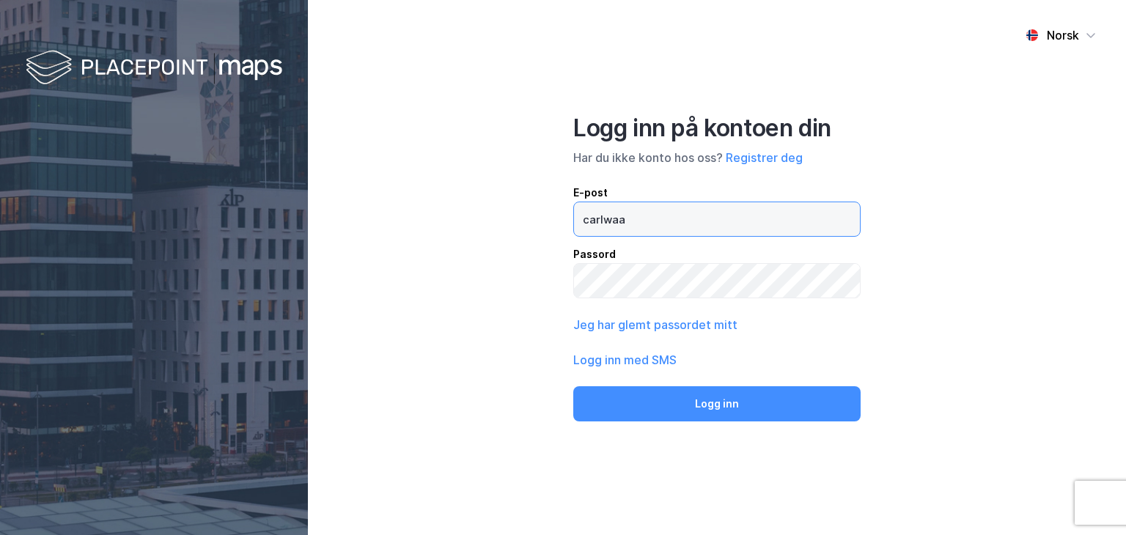
type input "[EMAIL_ADDRESS][DOMAIN_NAME]"
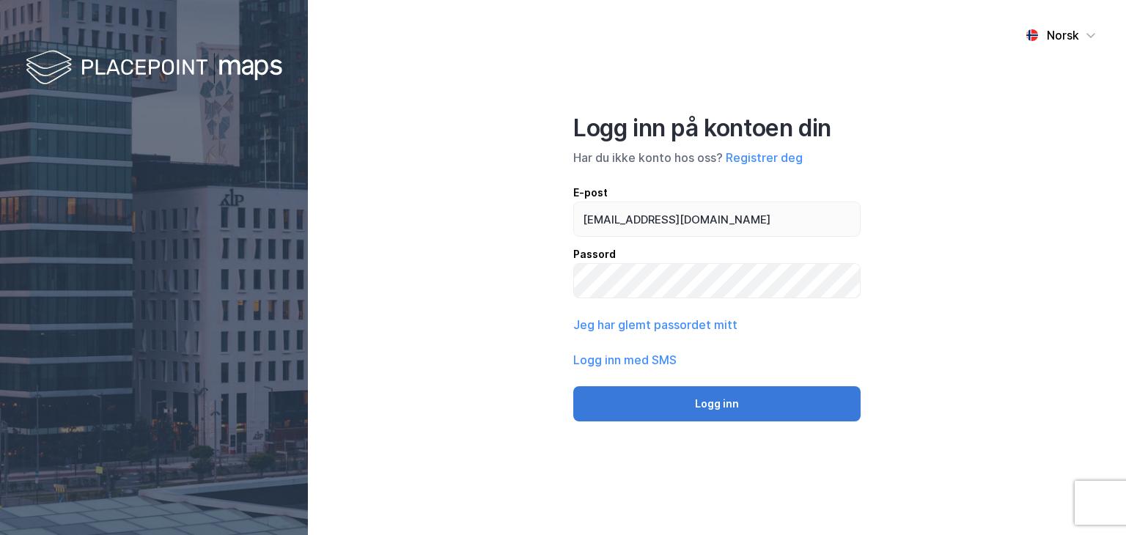
click at [645, 406] on button "Logg inn" at bounding box center [716, 403] width 287 height 35
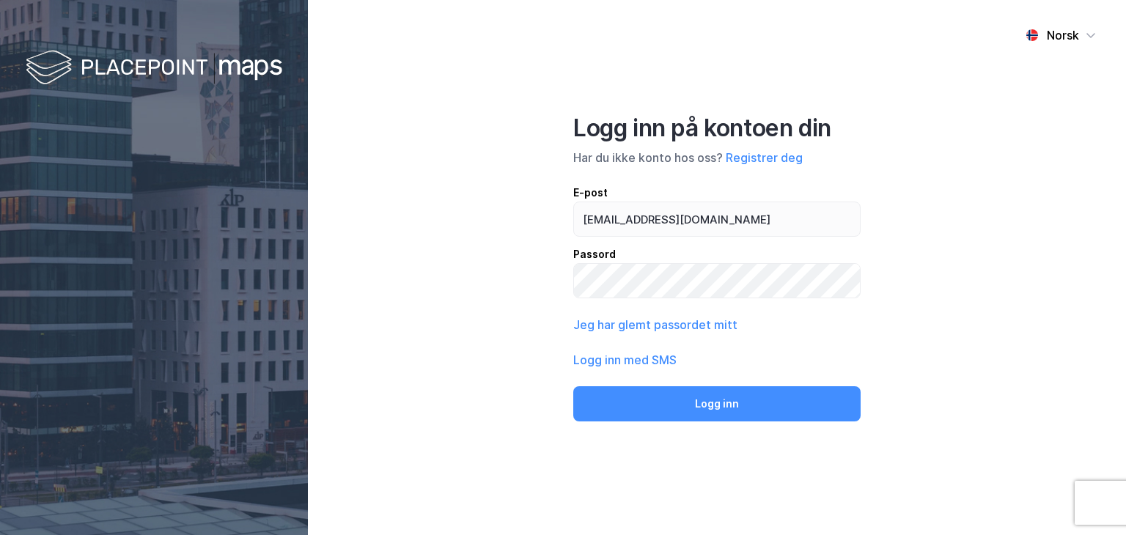
click at [950, 265] on div "Norsk Logg inn på kontoen din Har du ikke konto hos oss? Registrer deg E-post c…" at bounding box center [717, 267] width 818 height 535
click at [911, 259] on div "Norsk Logg inn på kontoen din Har du ikke konto hos oss? Registrer deg E-post c…" at bounding box center [717, 267] width 818 height 535
click at [606, 364] on button "Logg inn med SMS" at bounding box center [624, 360] width 103 height 18
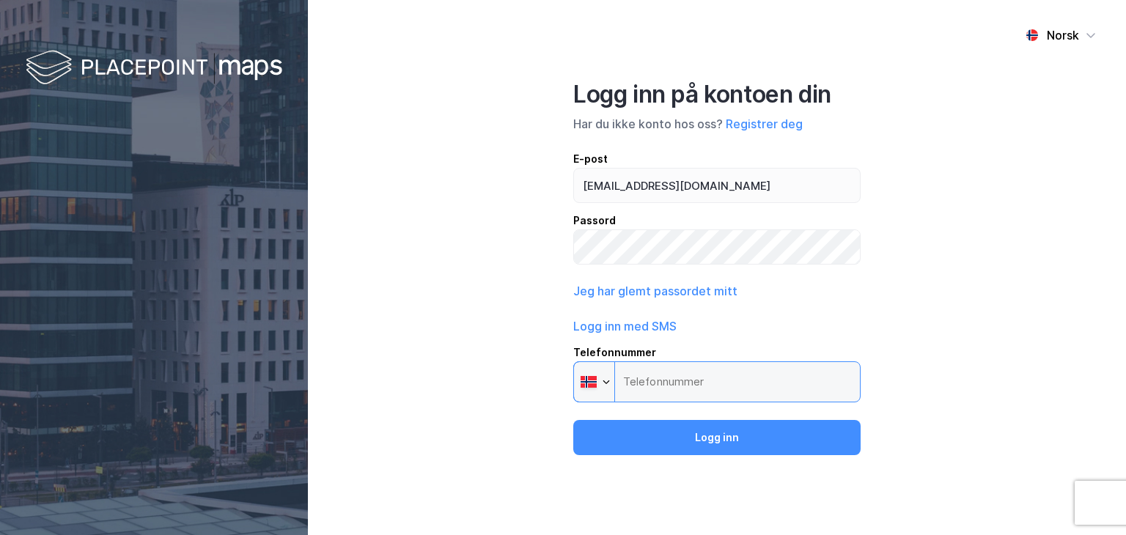
click at [697, 395] on input "Telefonnummer Phone" at bounding box center [716, 382] width 287 height 41
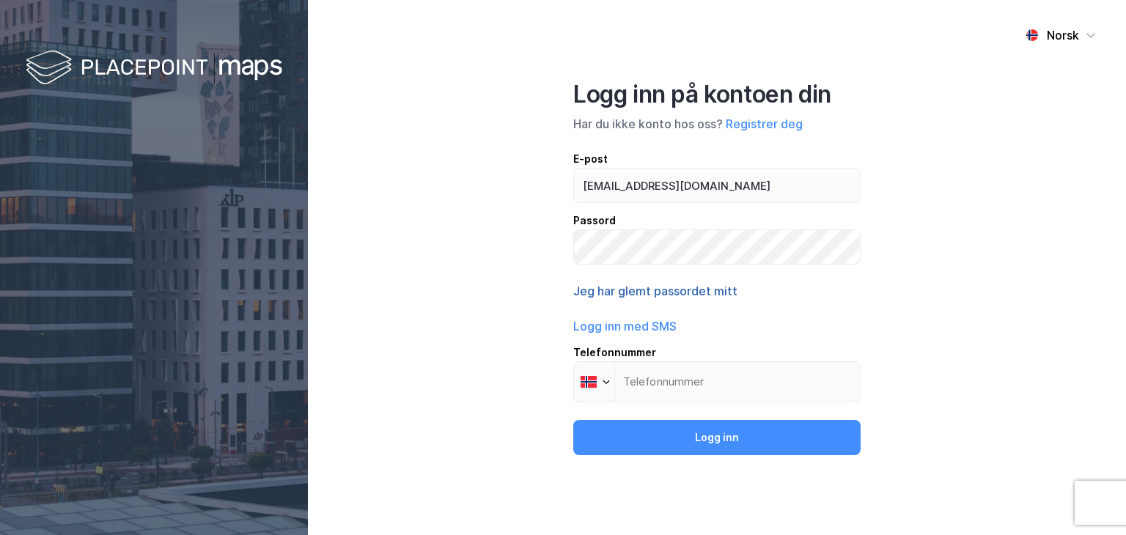
click at [686, 298] on button "Jeg har glemt passordet mitt" at bounding box center [655, 291] width 164 height 18
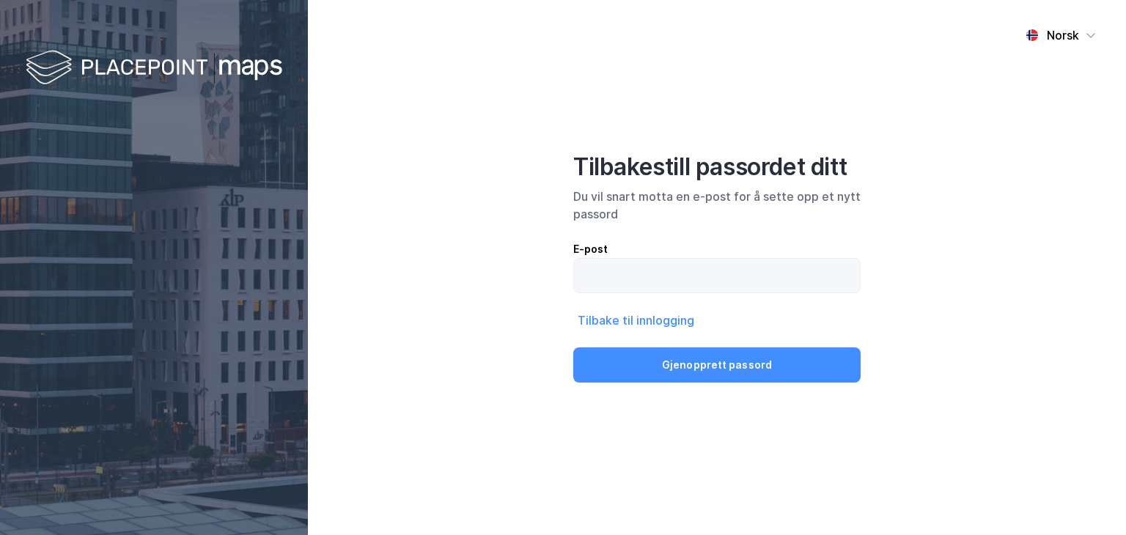
click at [682, 293] on label at bounding box center [716, 275] width 287 height 35
click at [682, 293] on input "email" at bounding box center [717, 276] width 286 height 34
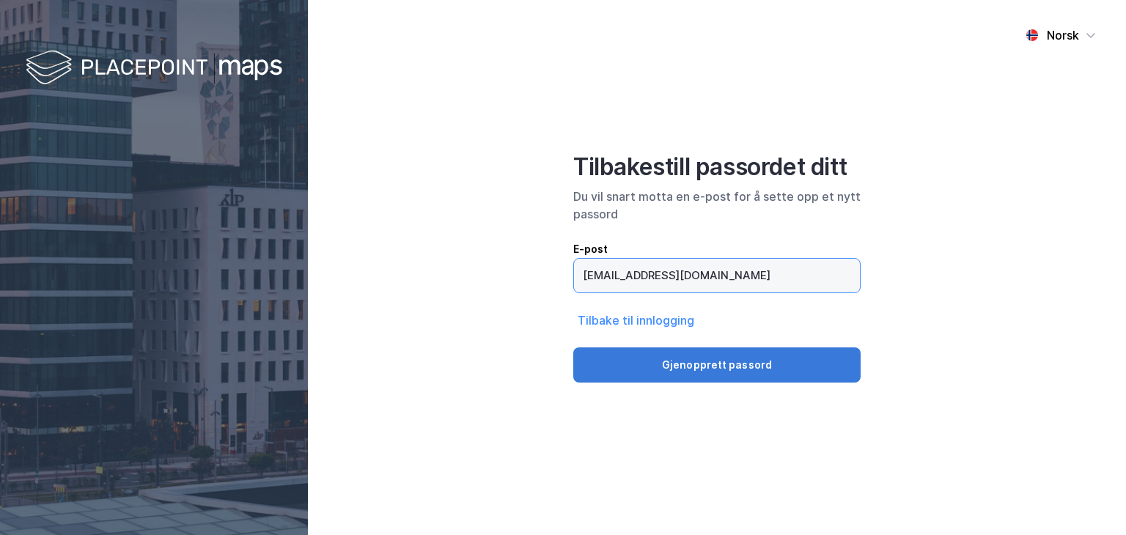
type input "[EMAIL_ADDRESS][DOMAIN_NAME]"
click at [672, 360] on button "Gjenopprett passord" at bounding box center [716, 365] width 287 height 35
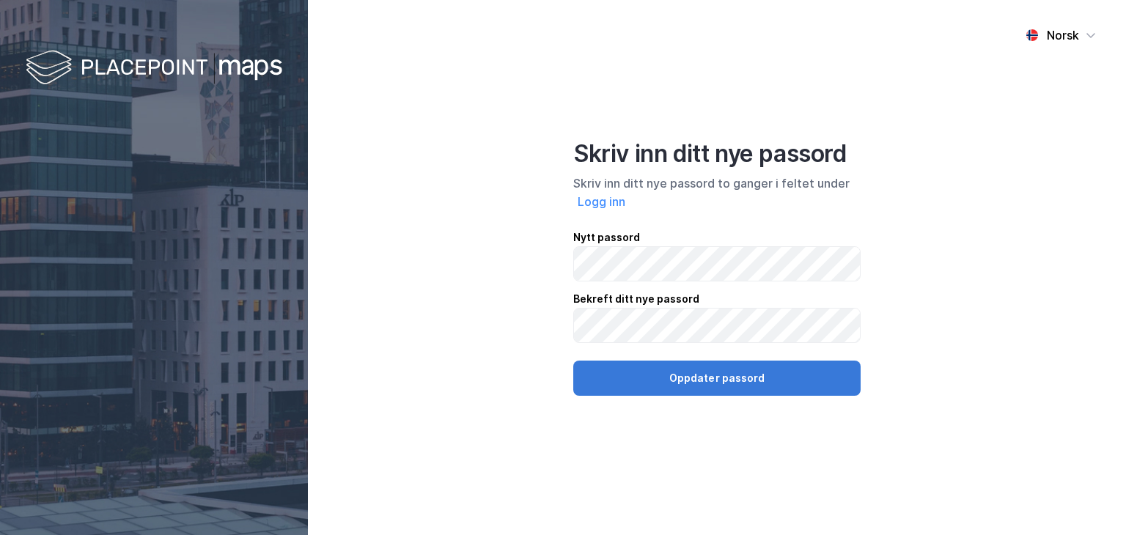
click at [606, 377] on button "Oppdater passord" at bounding box center [716, 378] width 287 height 35
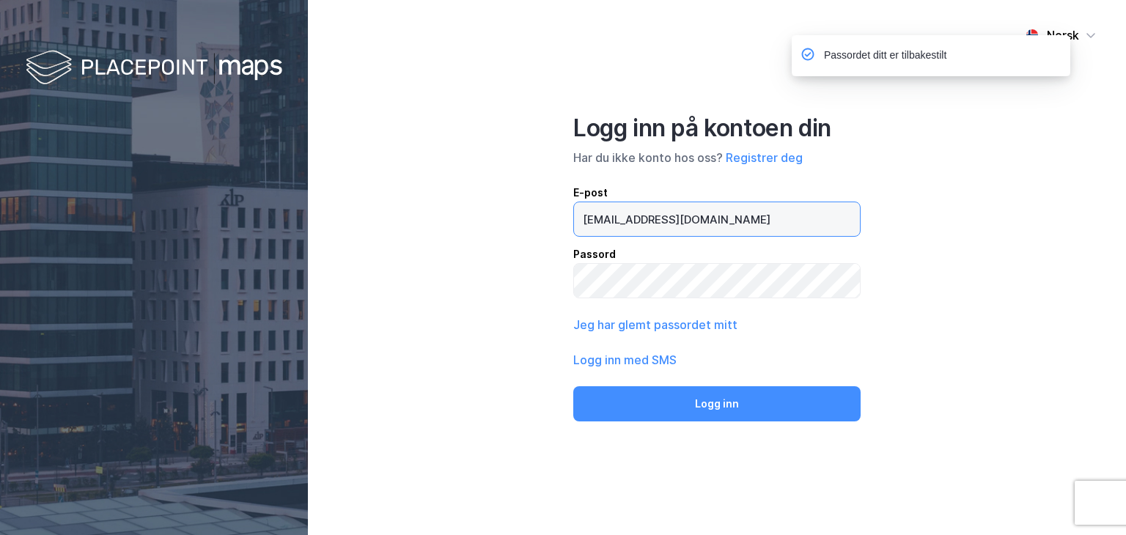
drag, startPoint x: 699, startPoint y: 215, endPoint x: 581, endPoint y: 222, distance: 117.6
click at [581, 222] on input "[EMAIL_ADDRESS][DOMAIN_NAME]" at bounding box center [717, 219] width 286 height 34
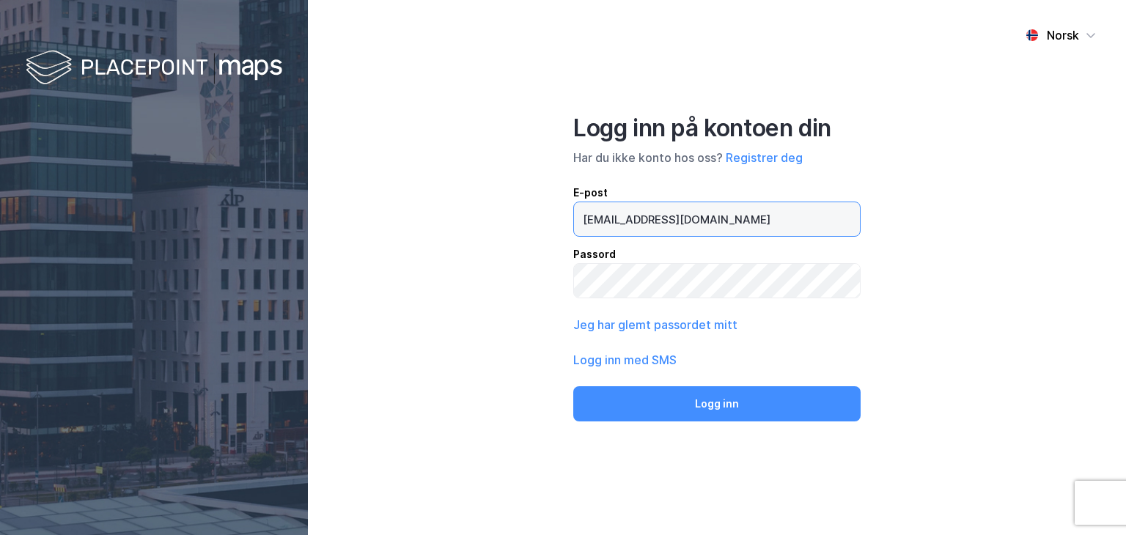
type input "[EMAIL_ADDRESS][DOMAIN_NAME]"
click at [499, 288] on div "Norsk Logg inn på kontoen din Har du ikke konto hos oss? Registrer deg E-post c…" at bounding box center [717, 267] width 818 height 535
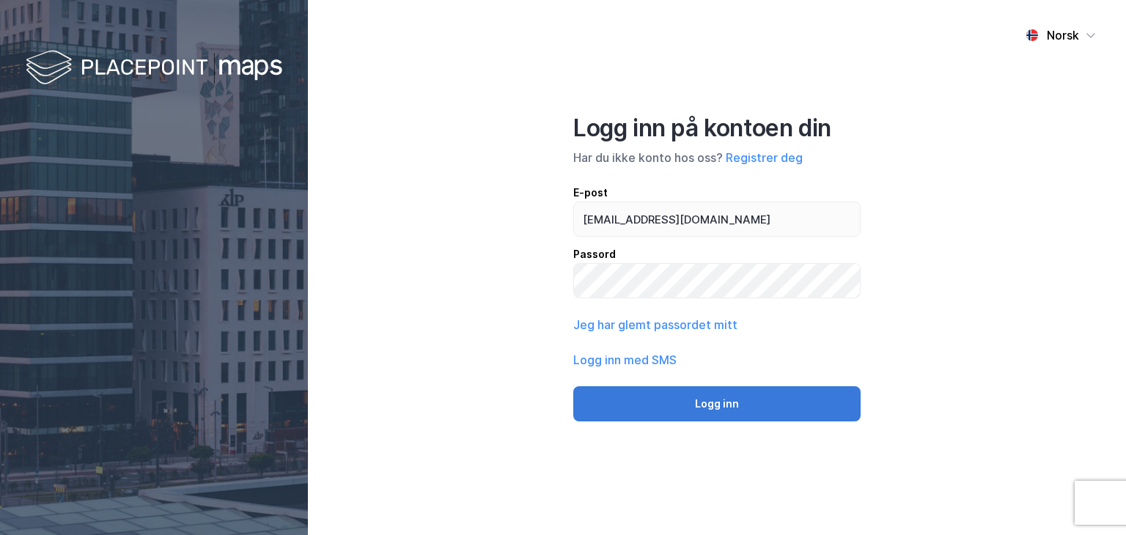
click at [645, 420] on button "Logg inn" at bounding box center [716, 403] width 287 height 35
click at [754, 414] on button "Logg inn" at bounding box center [716, 403] width 287 height 35
click at [734, 398] on button "Logg inn" at bounding box center [716, 403] width 287 height 35
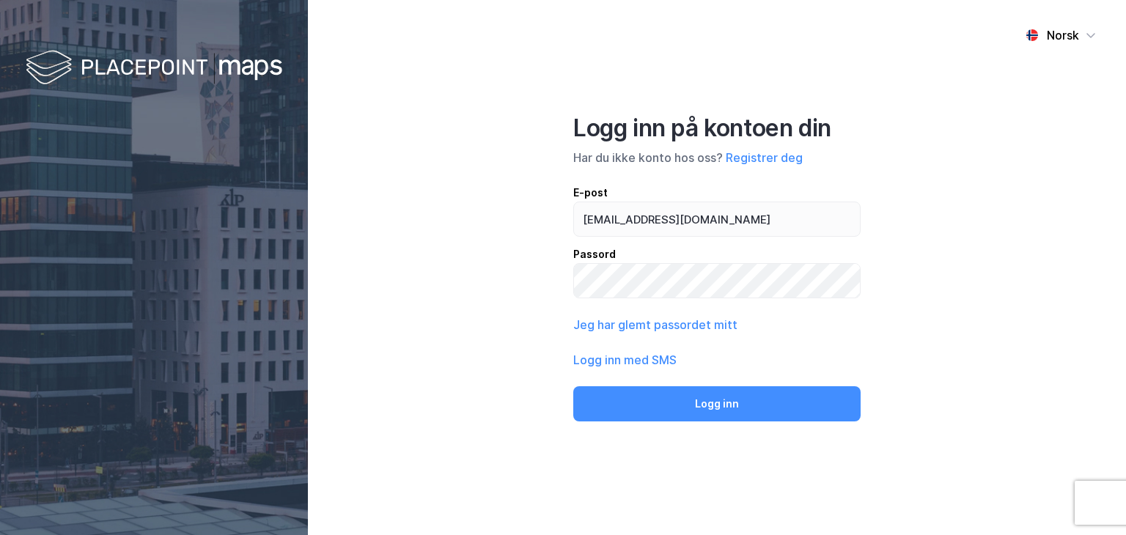
click at [513, 307] on div "Norsk Logg inn på kontoen din Har du ikke konto hos oss? Registrer deg E-post c…" at bounding box center [717, 267] width 818 height 535
click at [521, 291] on div "Norsk Logg inn på kontoen din Har du ikke konto hos oss? Registrer deg E-post c…" at bounding box center [717, 267] width 818 height 535
click at [546, 285] on div "Norsk Logg inn på kontoen din Har du ikke konto hos oss? Registrer deg E-post c…" at bounding box center [717, 267] width 818 height 535
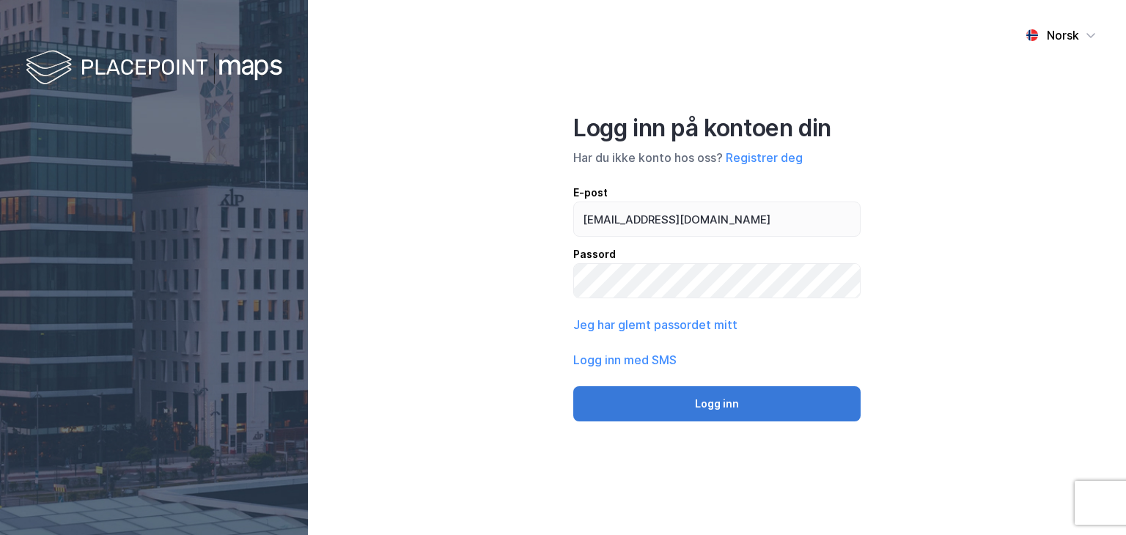
click at [649, 406] on button "Logg inn" at bounding box center [716, 403] width 287 height 35
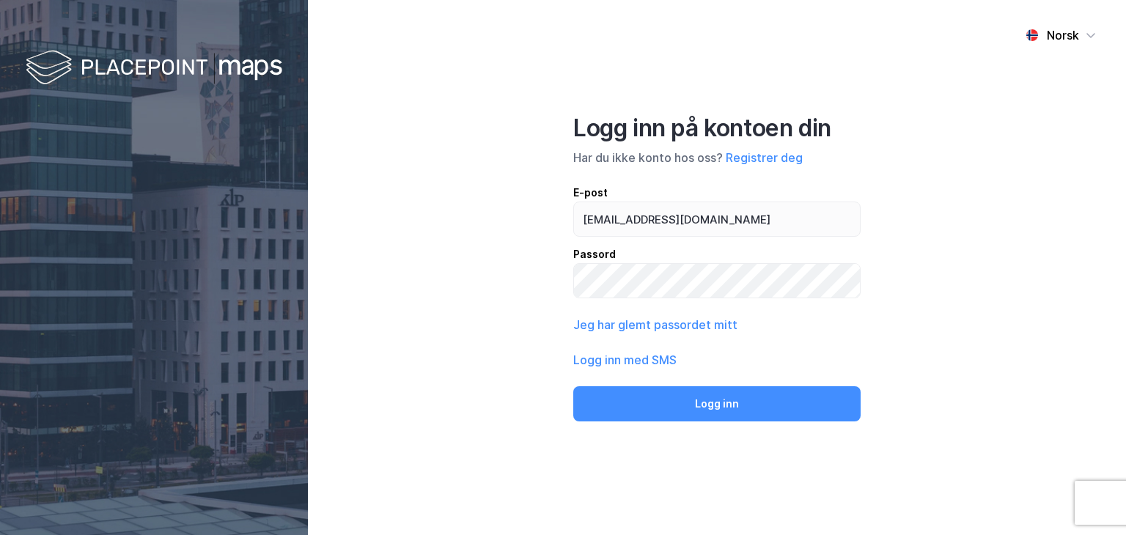
click at [496, 307] on div "Norsk Logg inn på kontoen din Har du ikke konto hos oss? Registrer deg E-post c…" at bounding box center [717, 267] width 818 height 535
click at [615, 364] on button "Logg inn med SMS" at bounding box center [624, 360] width 103 height 18
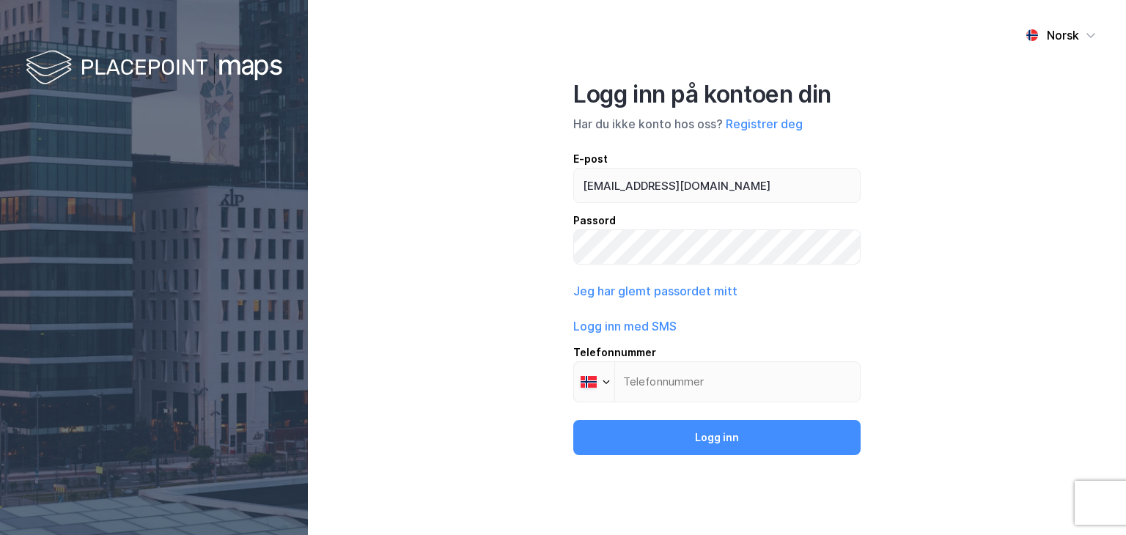
click at [772, 403] on div "Logg inn på kontoen din Har du ikke konto hos oss? Registrer deg E-post carlwaa…" at bounding box center [716, 267] width 287 height 375
click at [763, 389] on input "Telefonnummer Phone" at bounding box center [716, 382] width 287 height 41
click at [749, 397] on input "Telefonnummer Phone" at bounding box center [716, 382] width 287 height 41
click at [757, 122] on button "Registrer deg" at bounding box center [764, 124] width 77 height 18
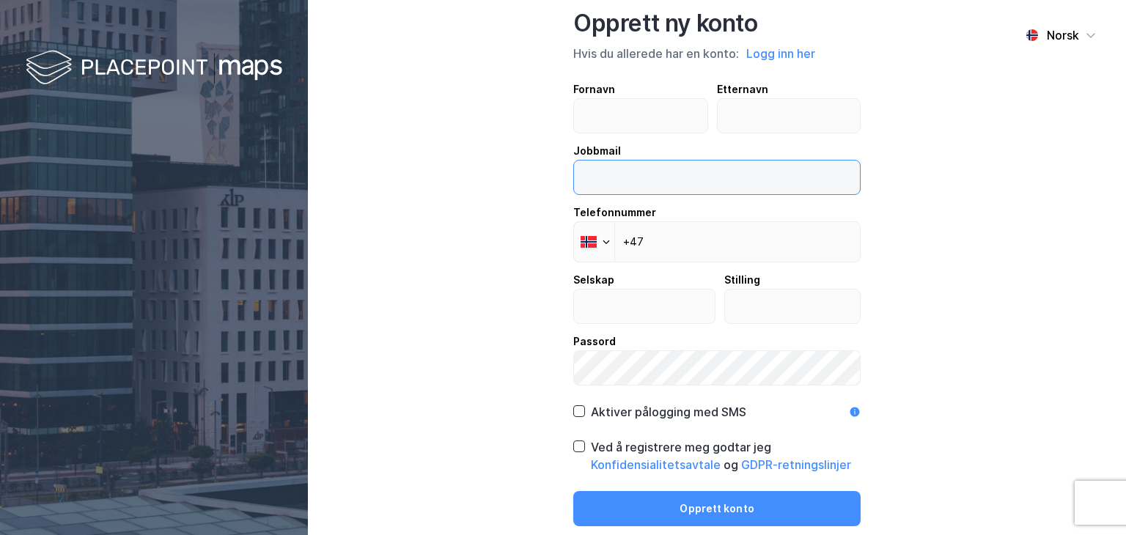
type input "[EMAIL_ADDRESS][DOMAIN_NAME]"
